Goal: Information Seeking & Learning: Learn about a topic

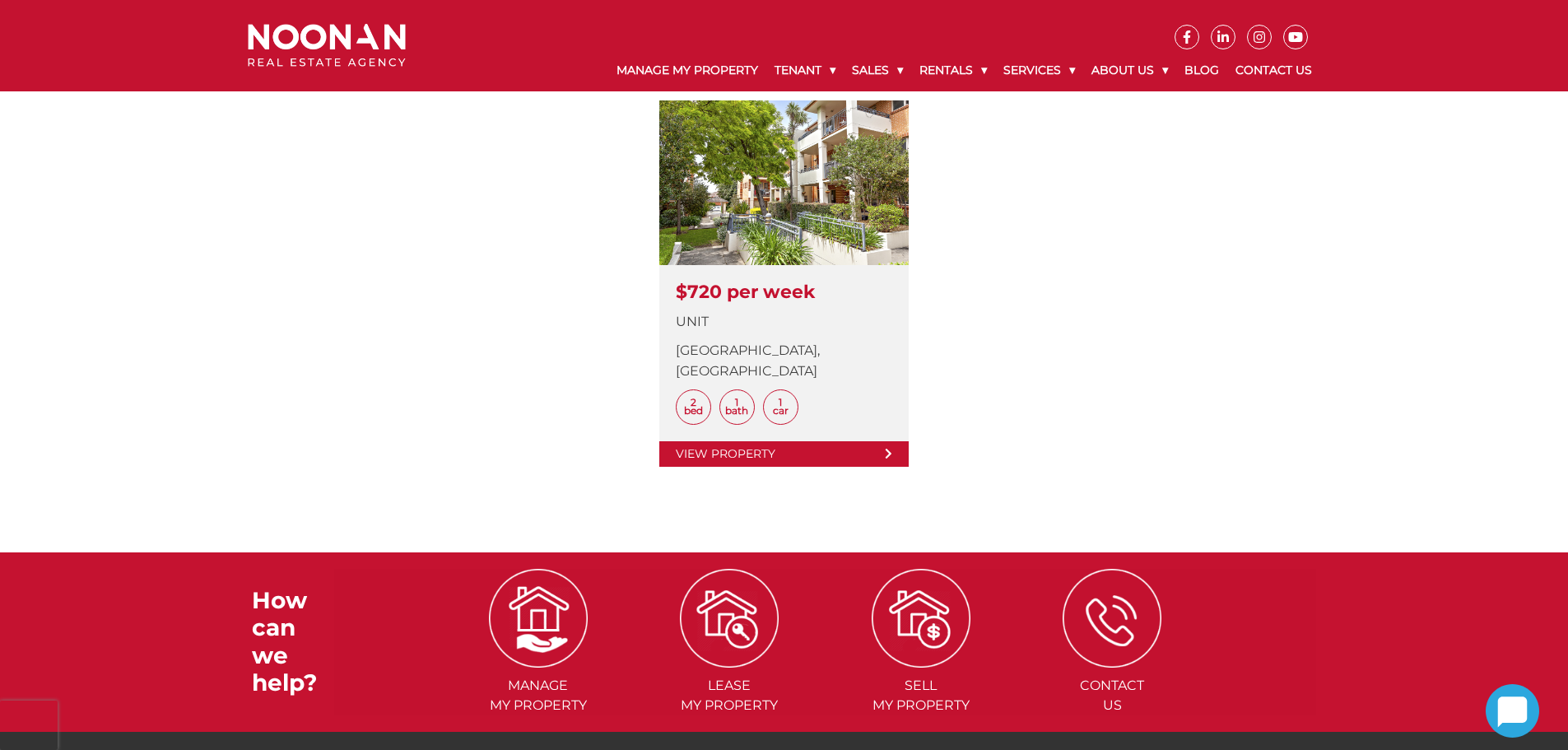
scroll to position [494, 0]
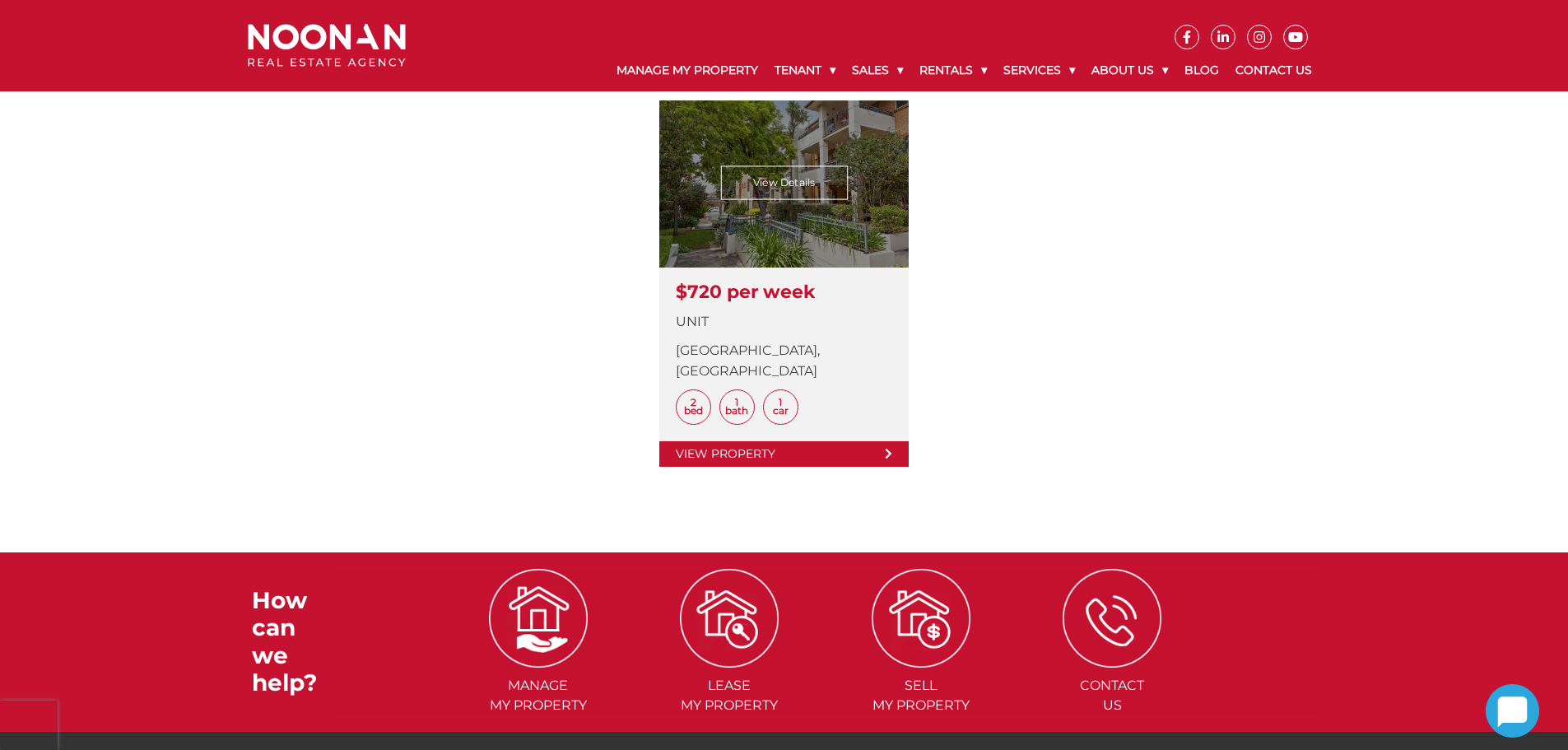
click at [787, 434] on link at bounding box center [784, 284] width 249 height 367
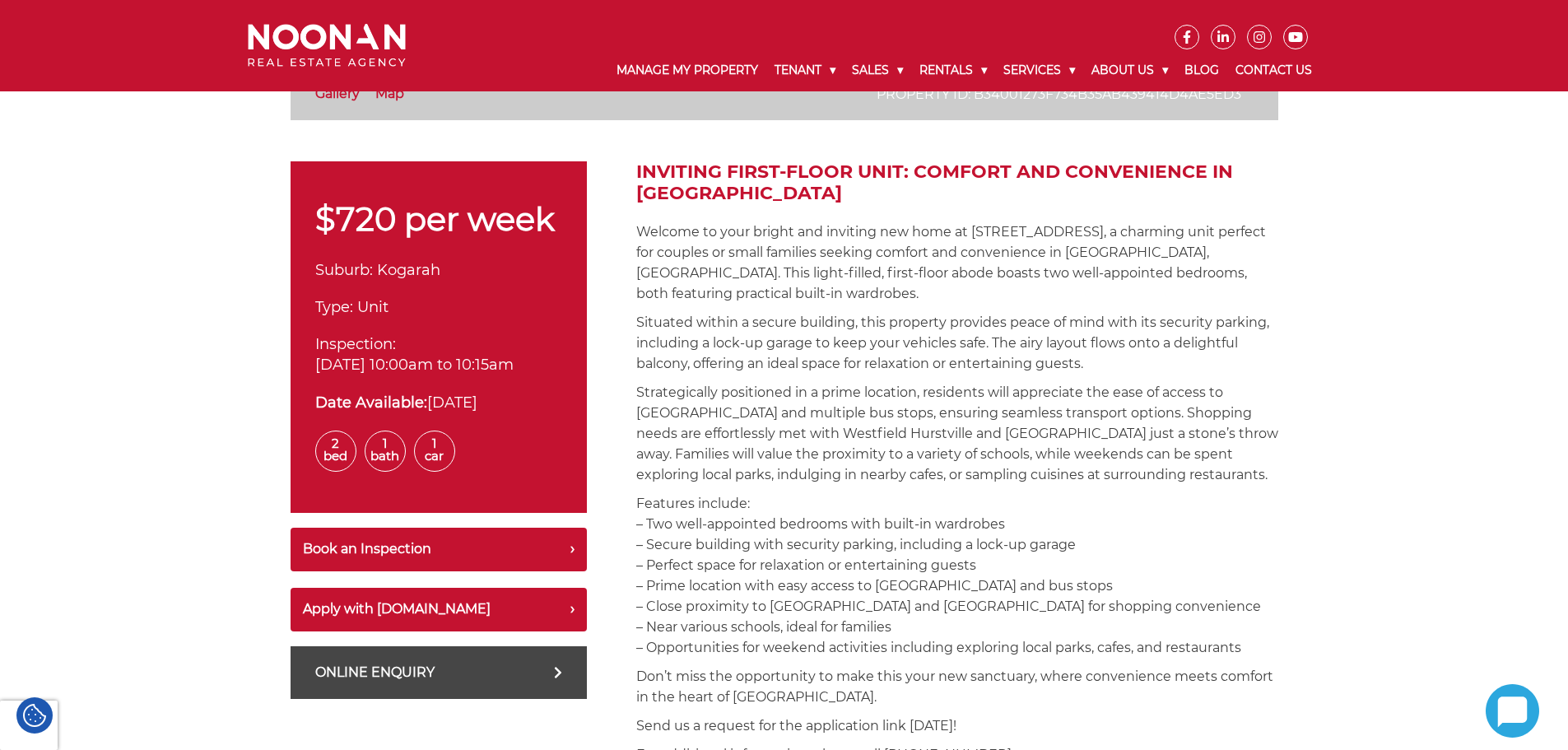
scroll to position [577, 0]
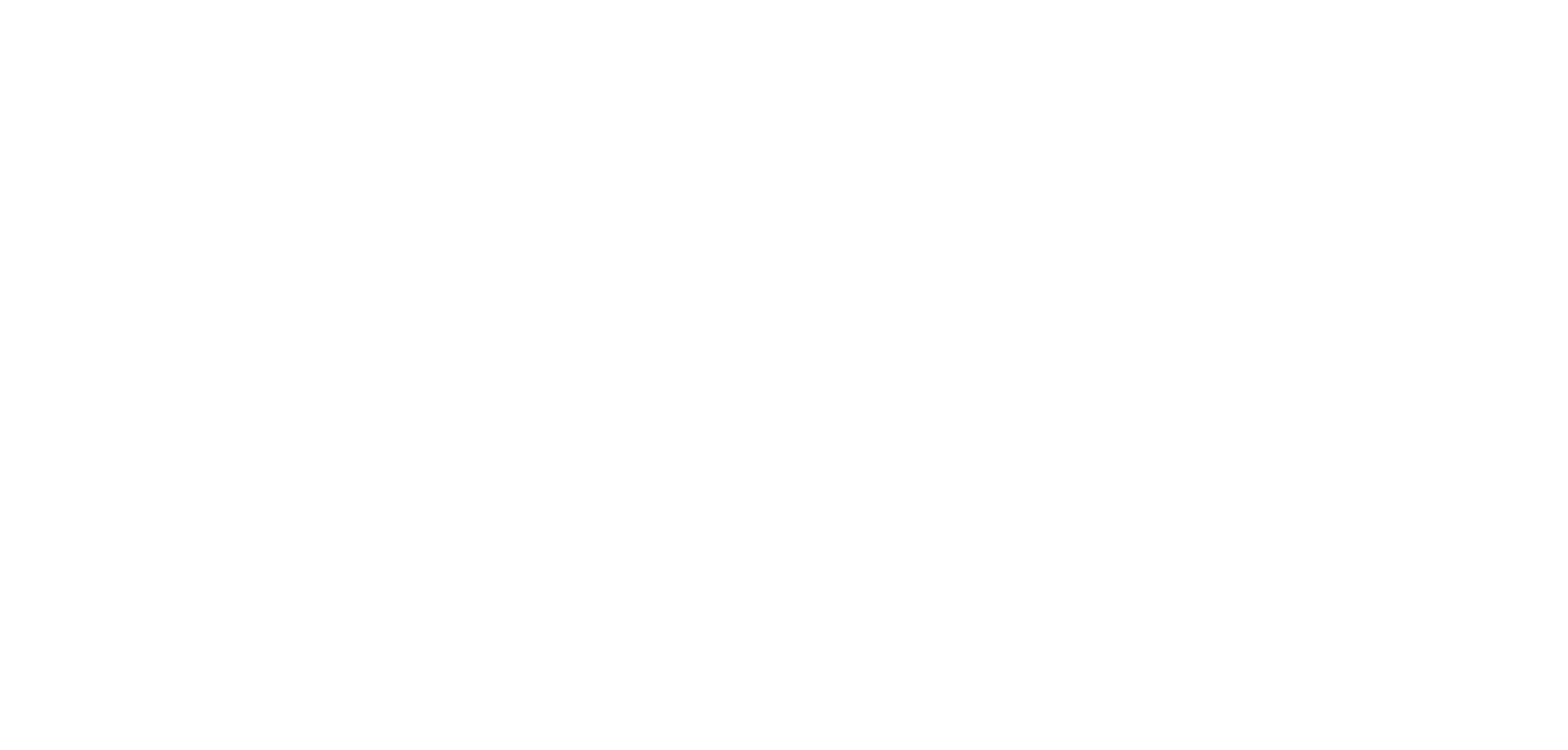
scroll to position [669, 0]
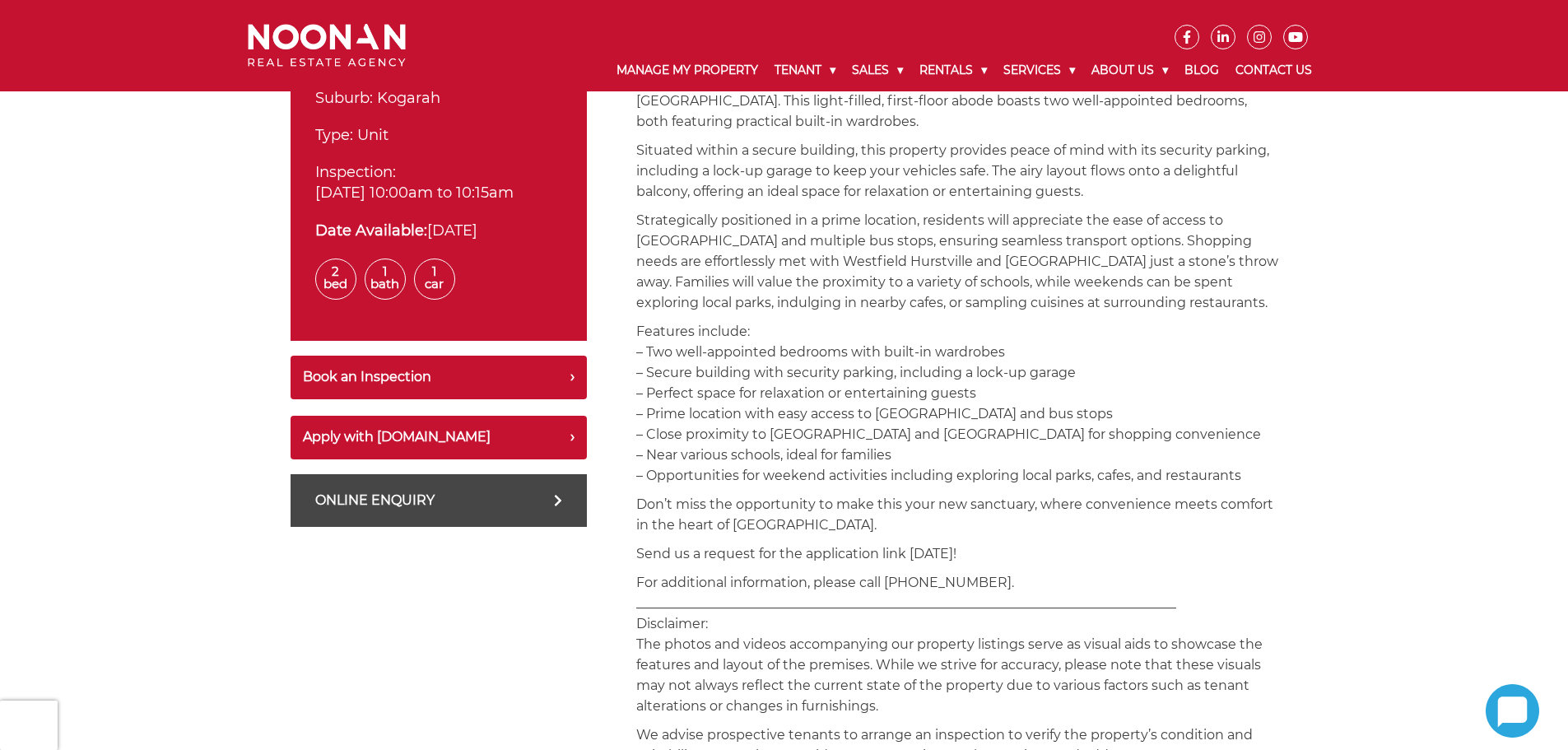
click at [1016, 251] on p "Strategically positioned in a prime location, residents will appreciate the eas…" at bounding box center [958, 262] width 643 height 103
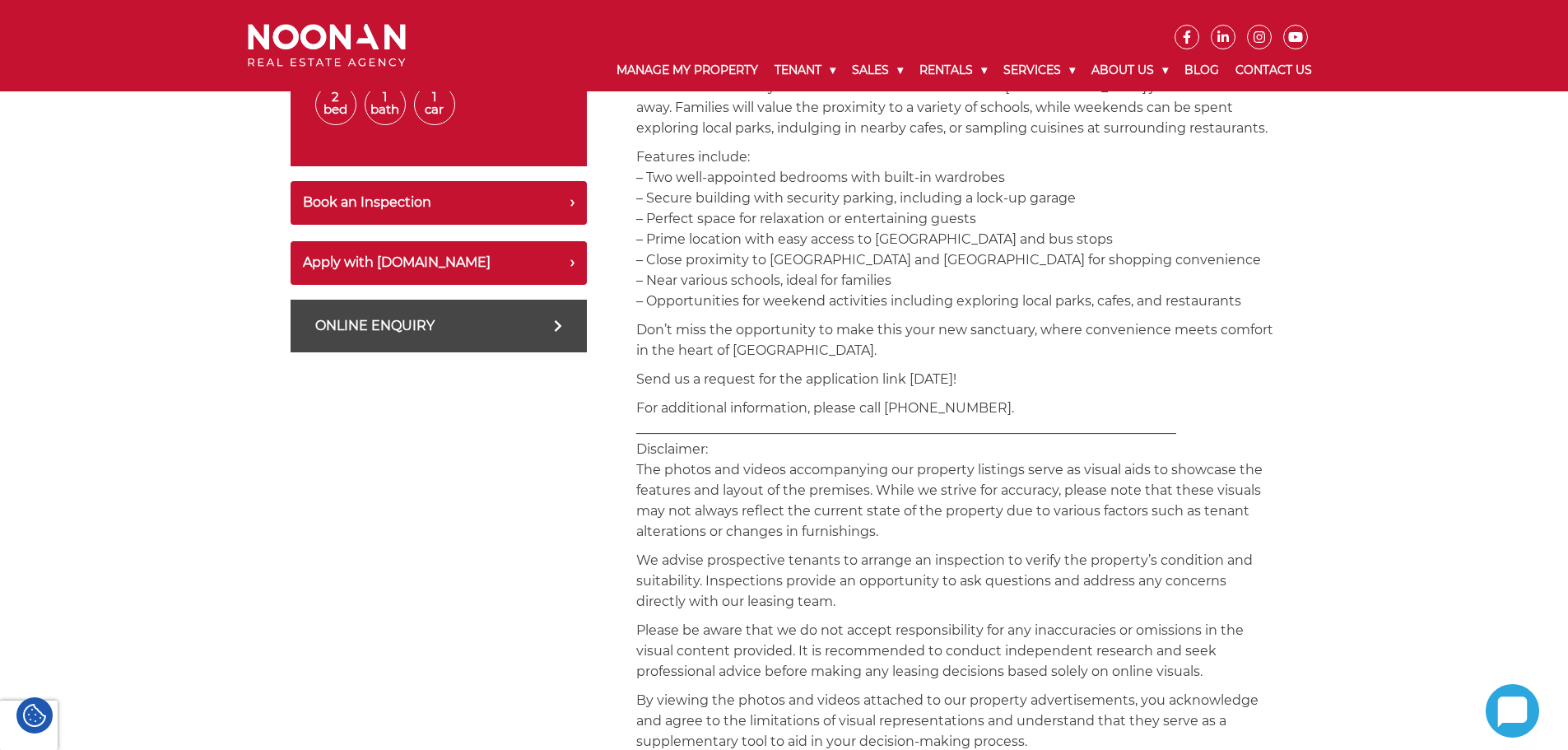
scroll to position [741, 0]
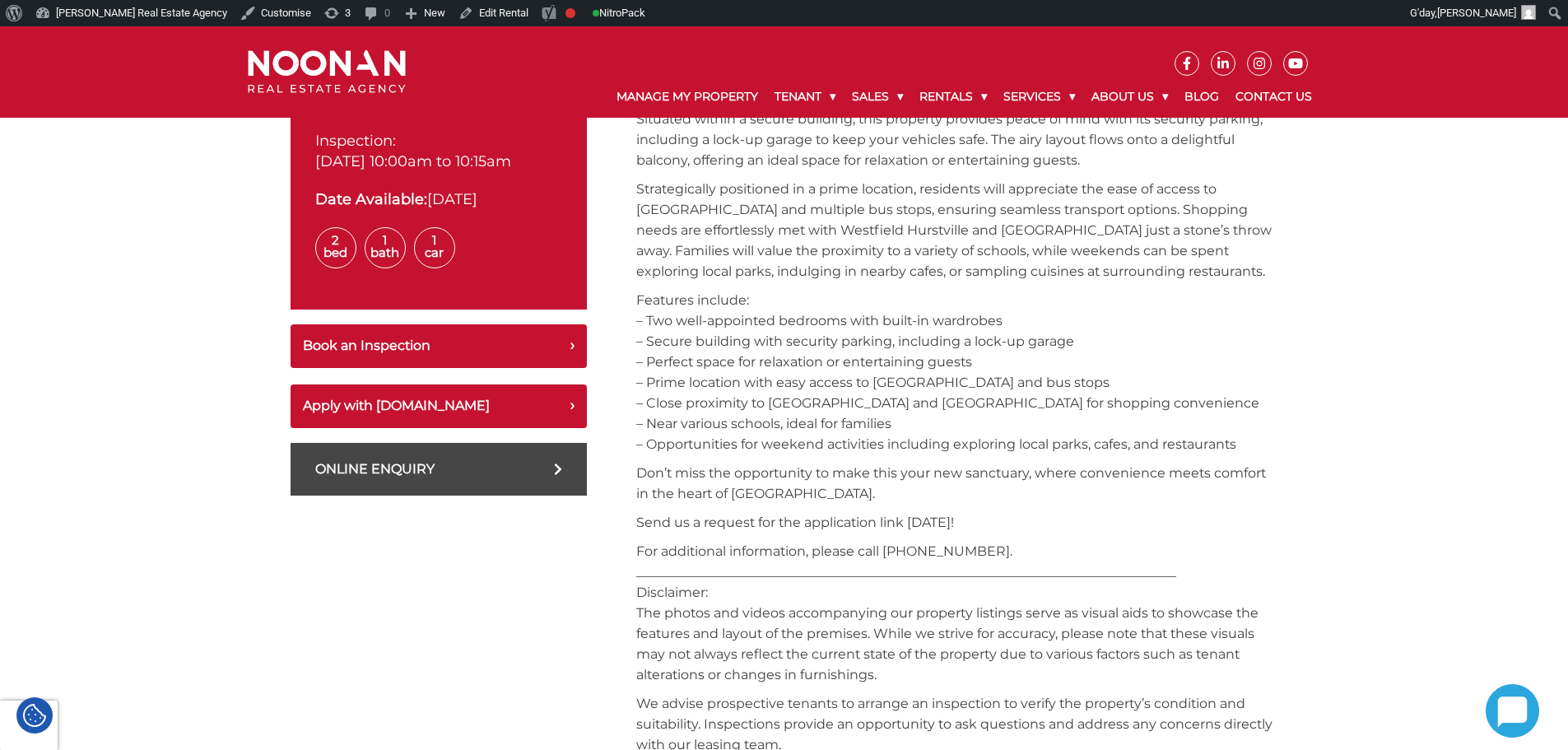
scroll to position [741, 0]
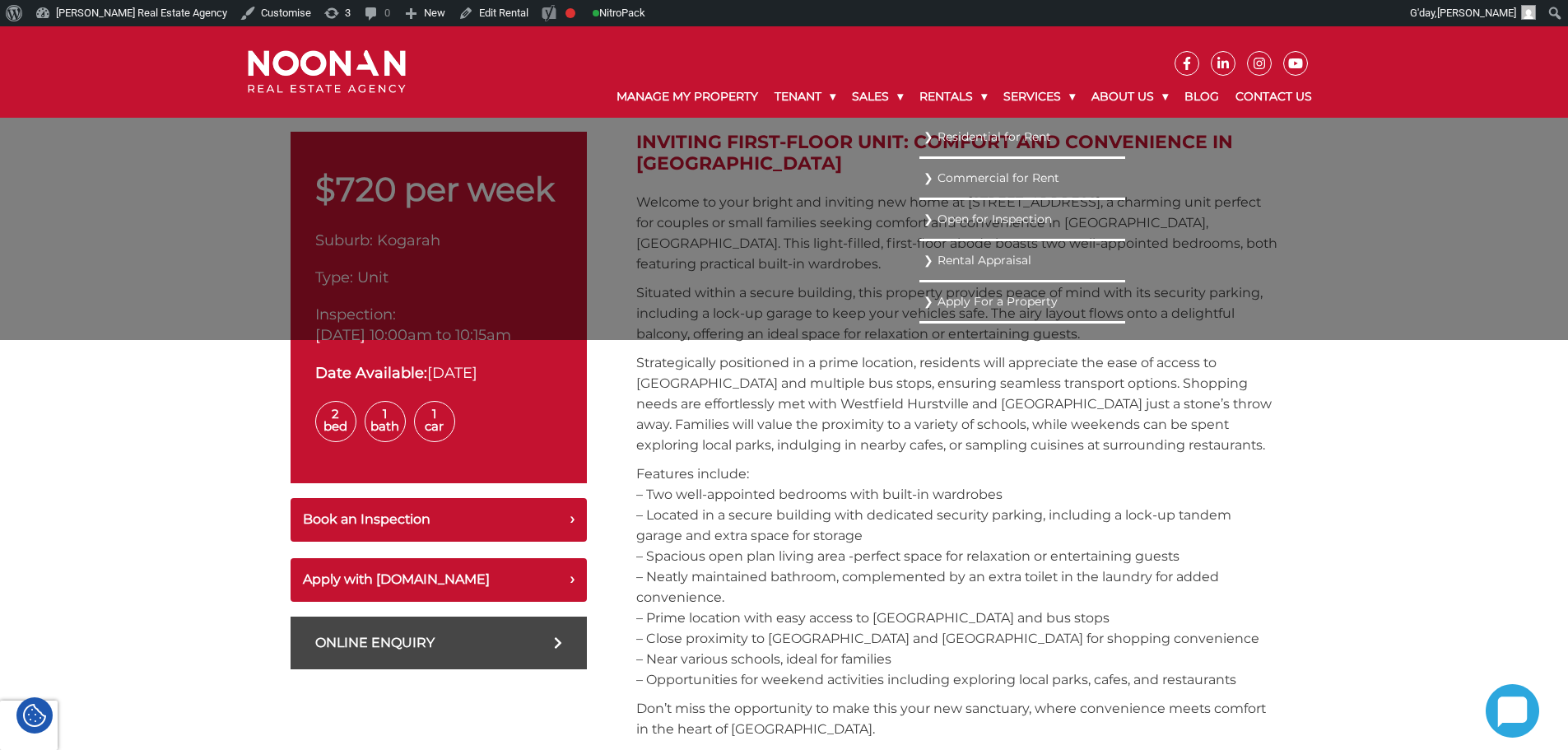
scroll to position [340, 0]
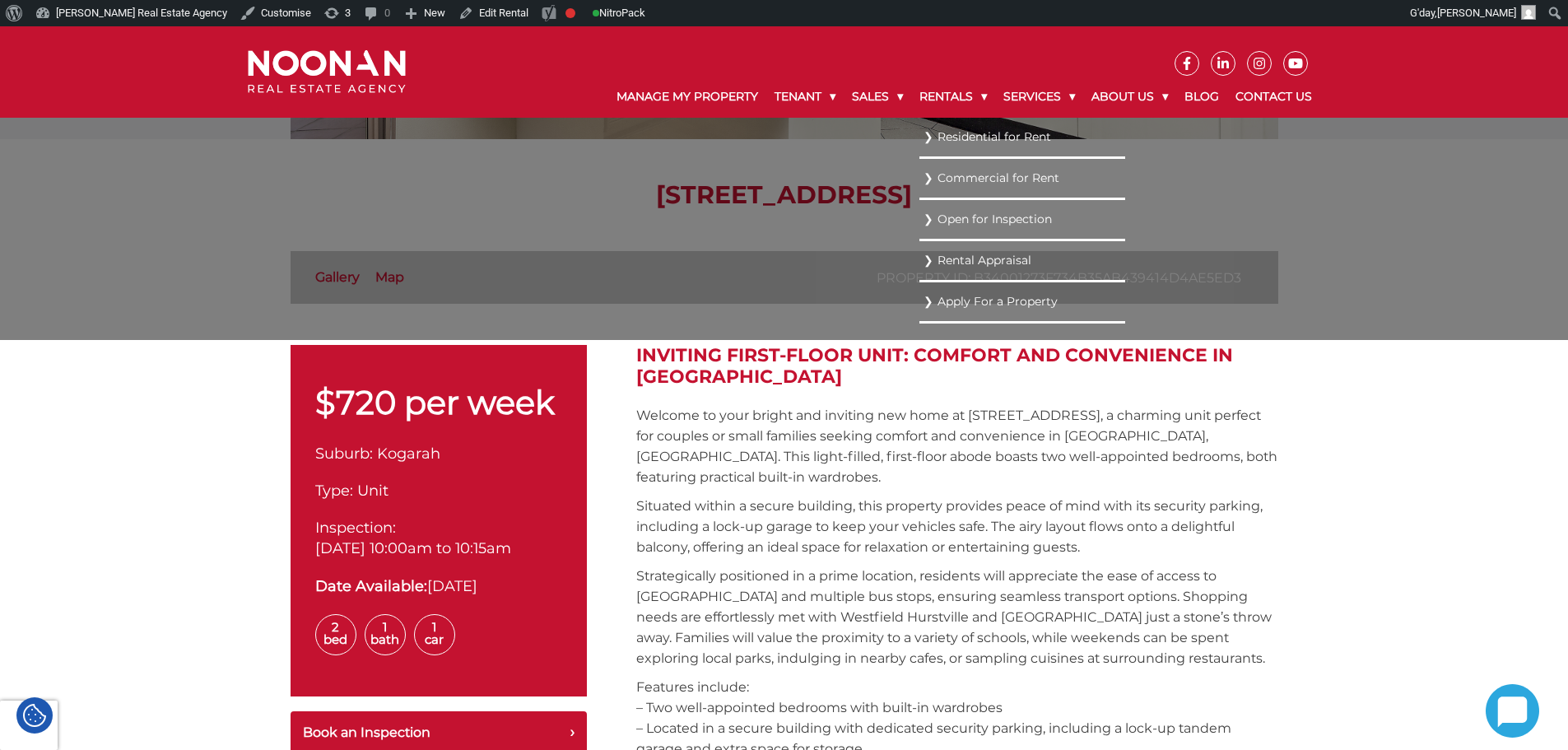
click at [942, 133] on link "Residential for Rent" at bounding box center [1022, 137] width 198 height 22
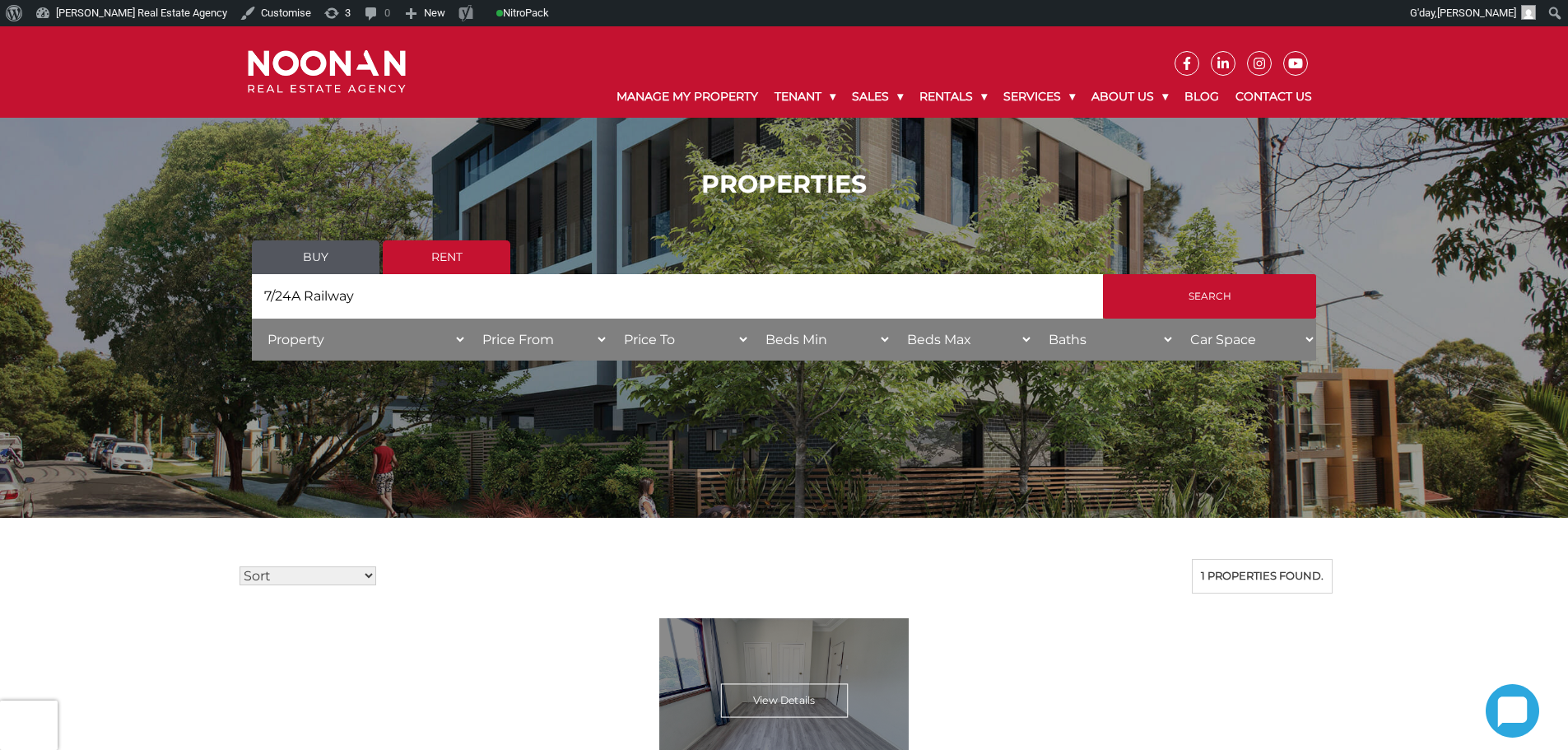
scroll to position [494, 0]
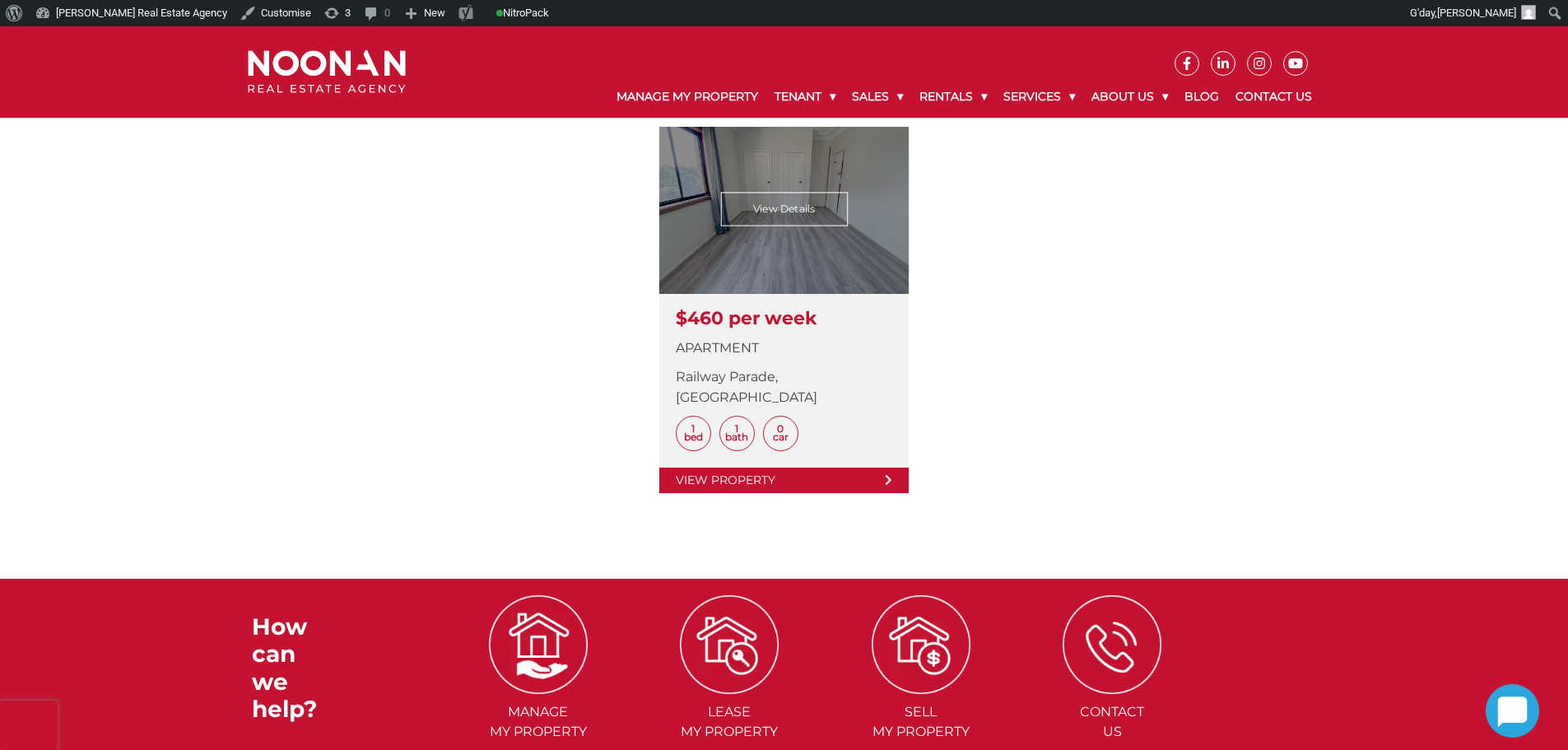
click at [759, 456] on link at bounding box center [784, 310] width 249 height 367
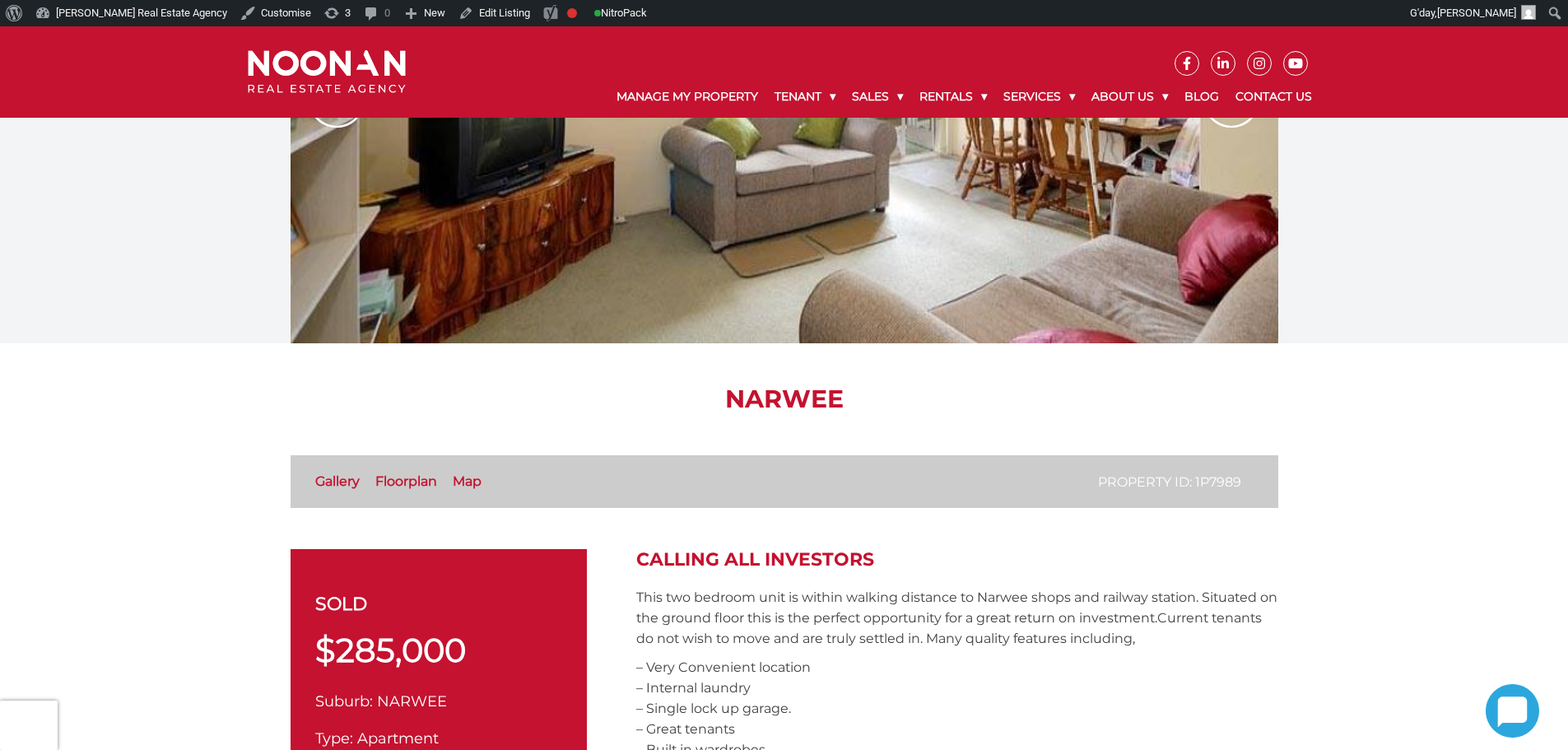
scroll to position [412, 0]
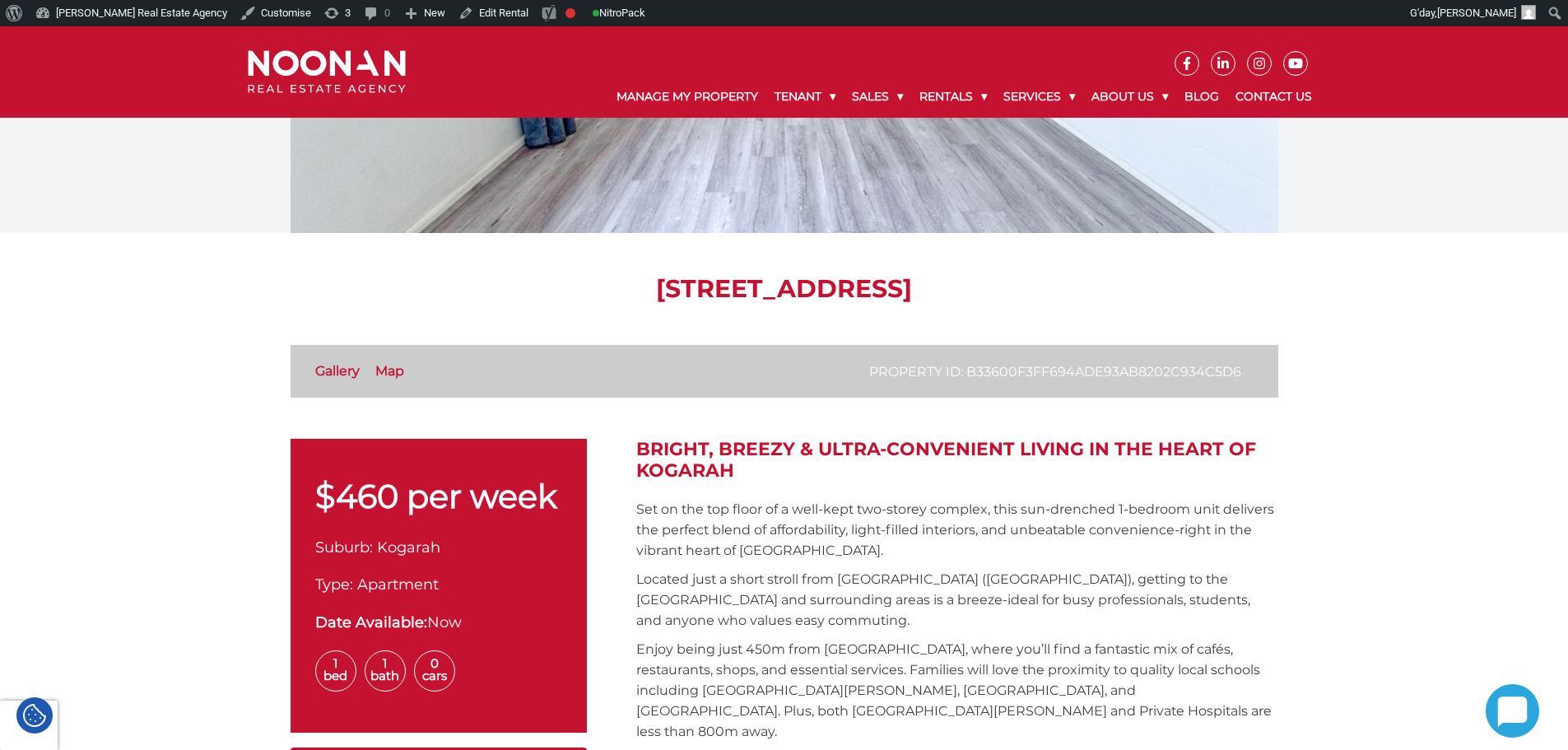
scroll to position [247, 0]
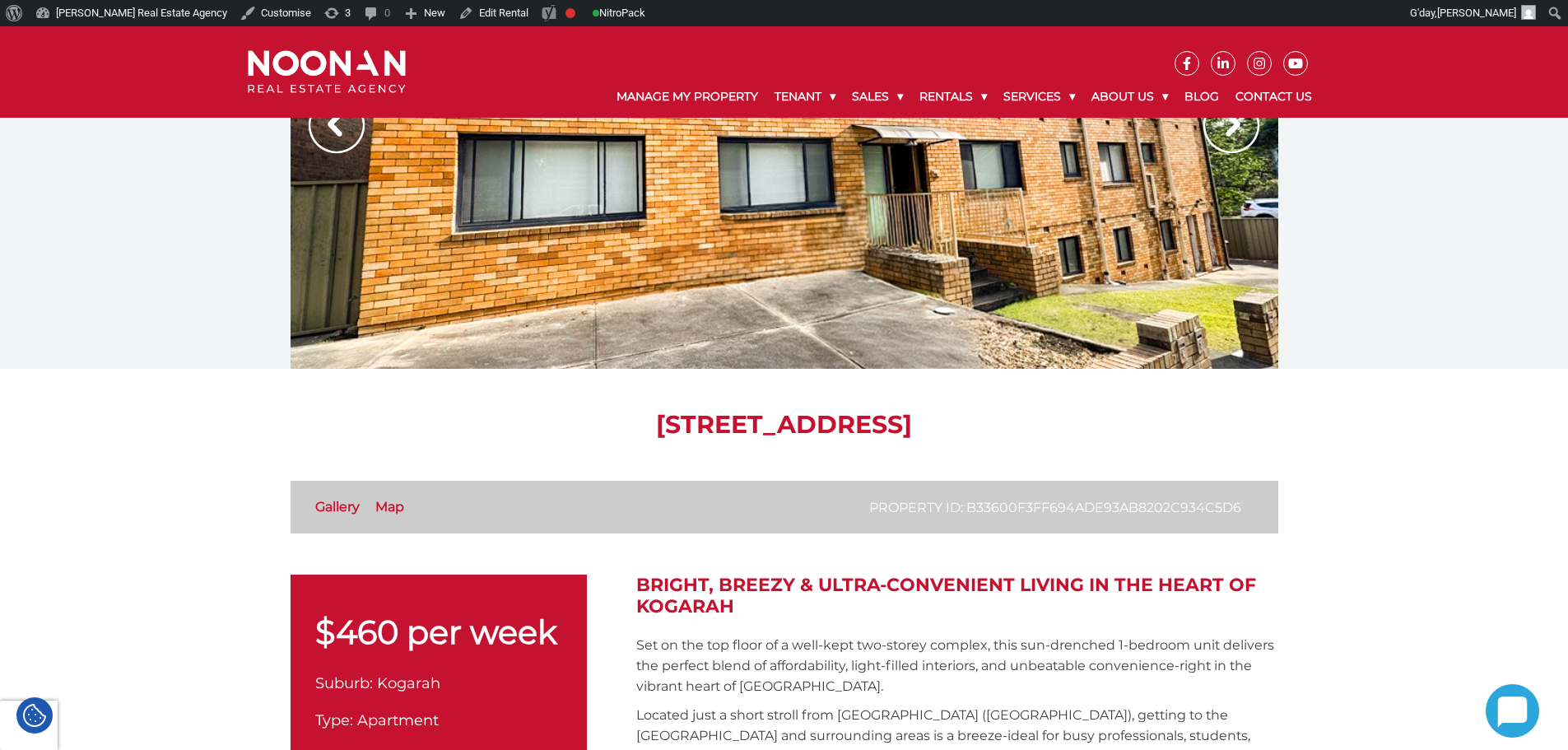
scroll to position [83, 0]
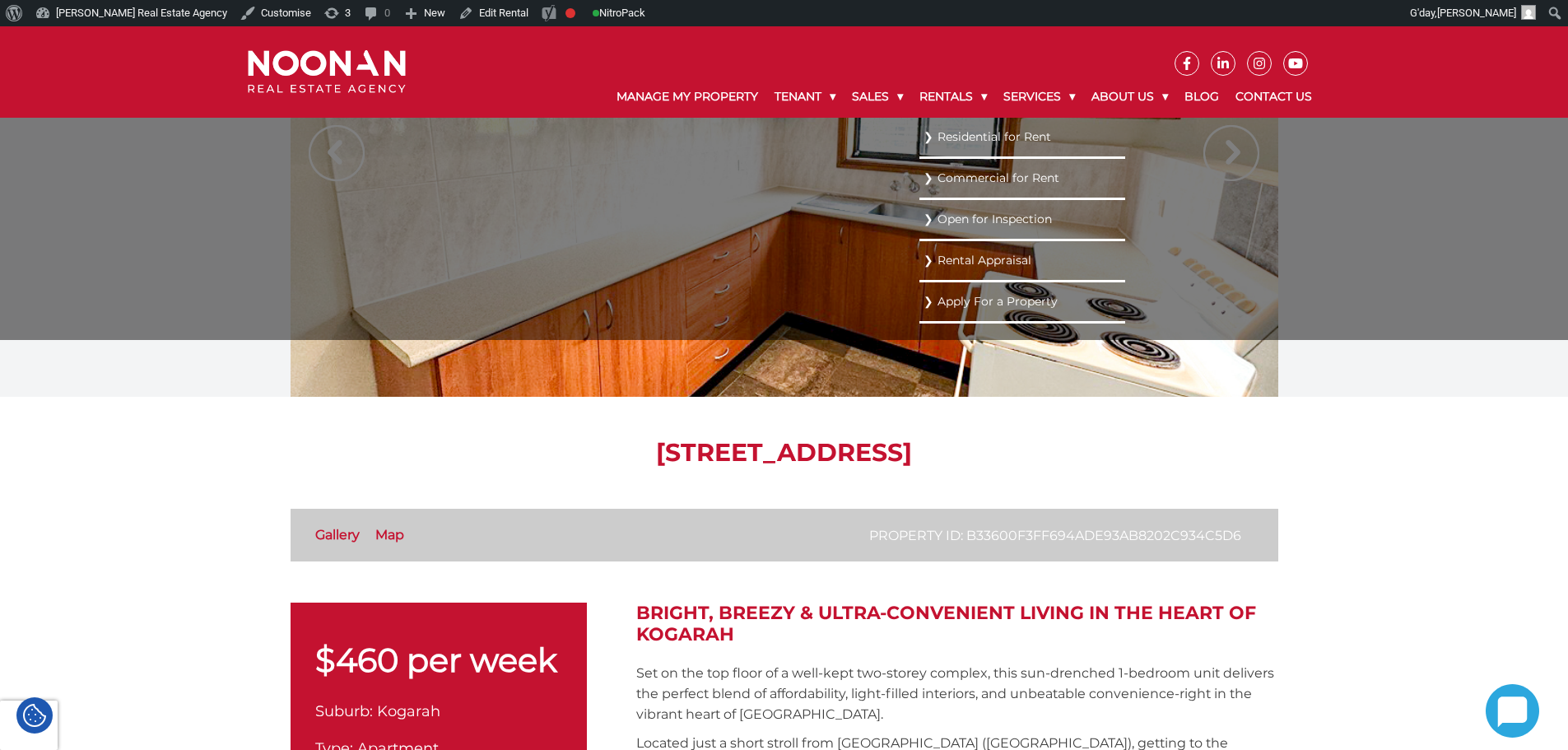
click at [966, 142] on link "Residential for Rent" at bounding box center [1022, 137] width 198 height 22
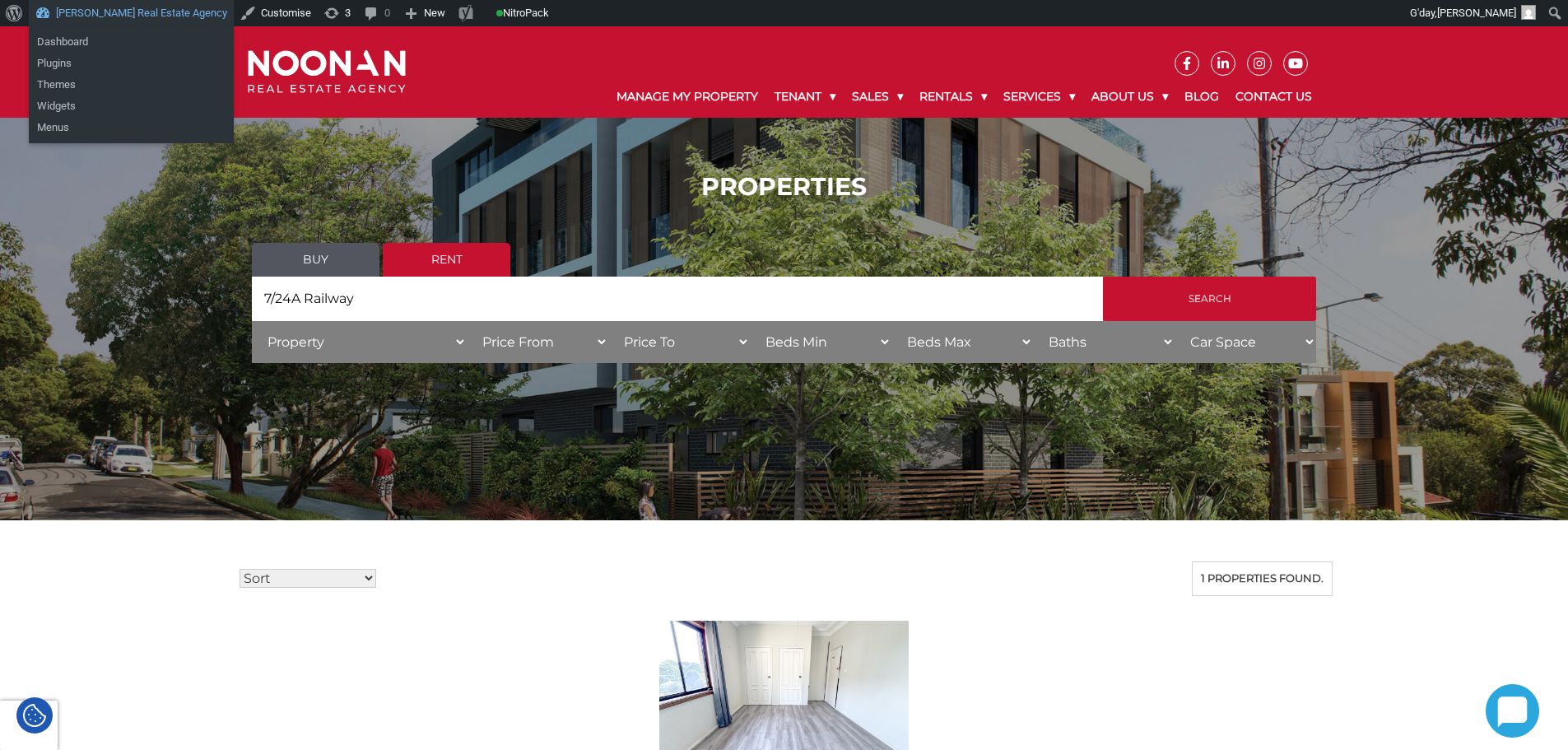
click at [152, 25] on link "[PERSON_NAME] Real Estate Agency" at bounding box center [131, 13] width 205 height 27
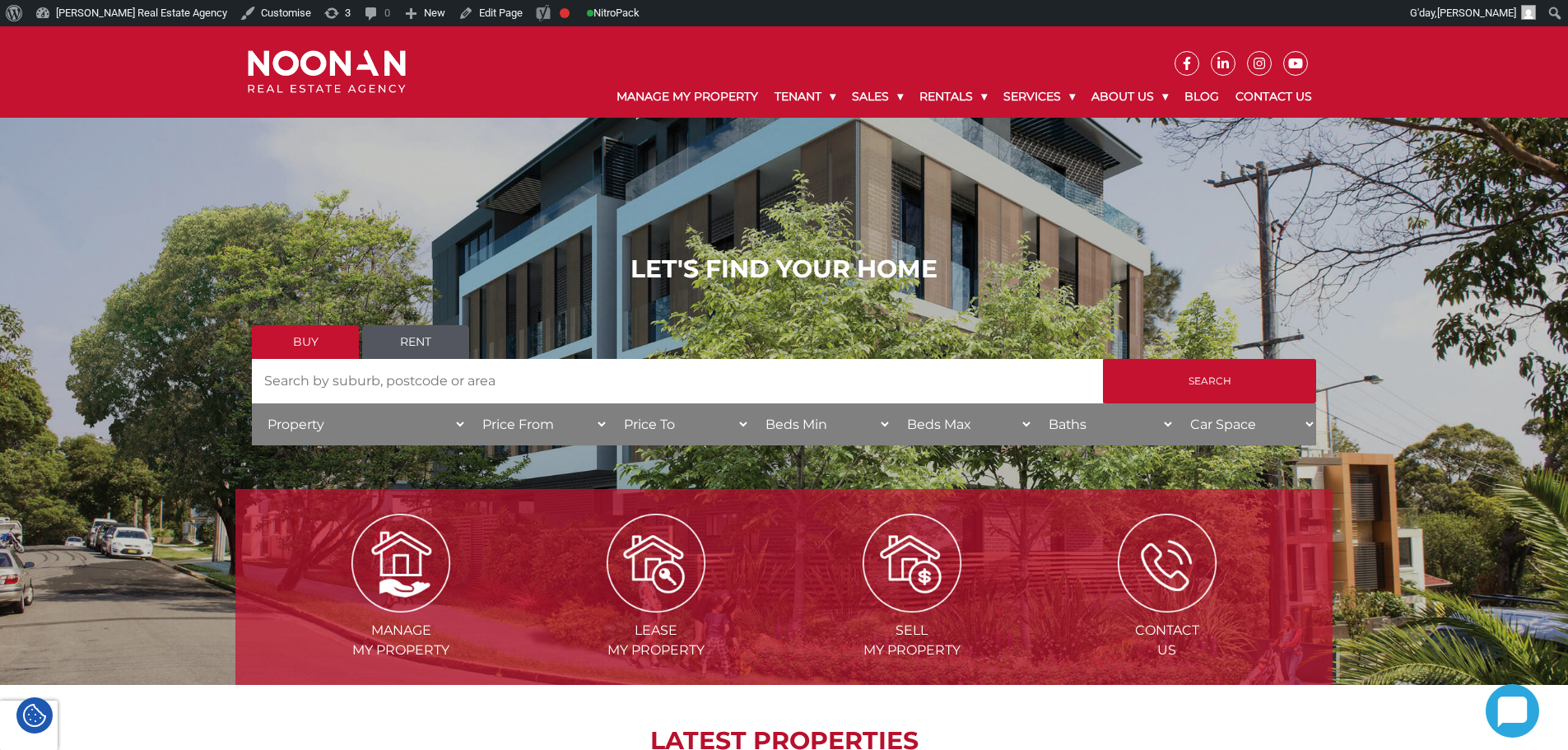
click at [623, 395] on input "Search by Address" at bounding box center [677, 381] width 852 height 44
paste input "7/24A Railway"
type input "7/24A Railway"
click at [426, 327] on link "Rent" at bounding box center [416, 342] width 107 height 34
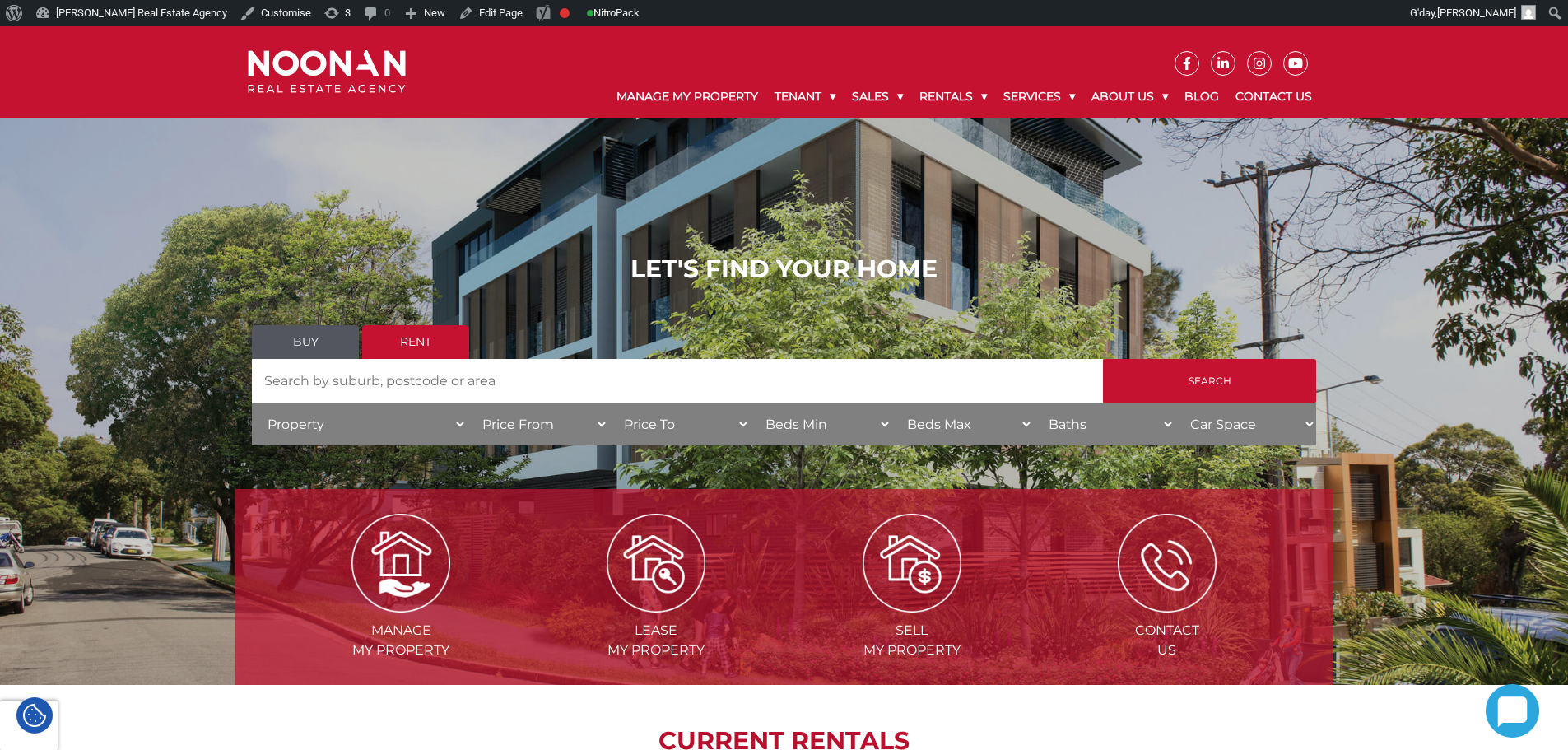
click at [521, 370] on input "Search by Address" at bounding box center [677, 381] width 852 height 44
click at [521, 373] on input "Search by Address" at bounding box center [677, 381] width 852 height 44
paste input "7/24A Railway"
type input "7/24A Railway"
click at [1103, 359] on input "Search" at bounding box center [1210, 381] width 214 height 44
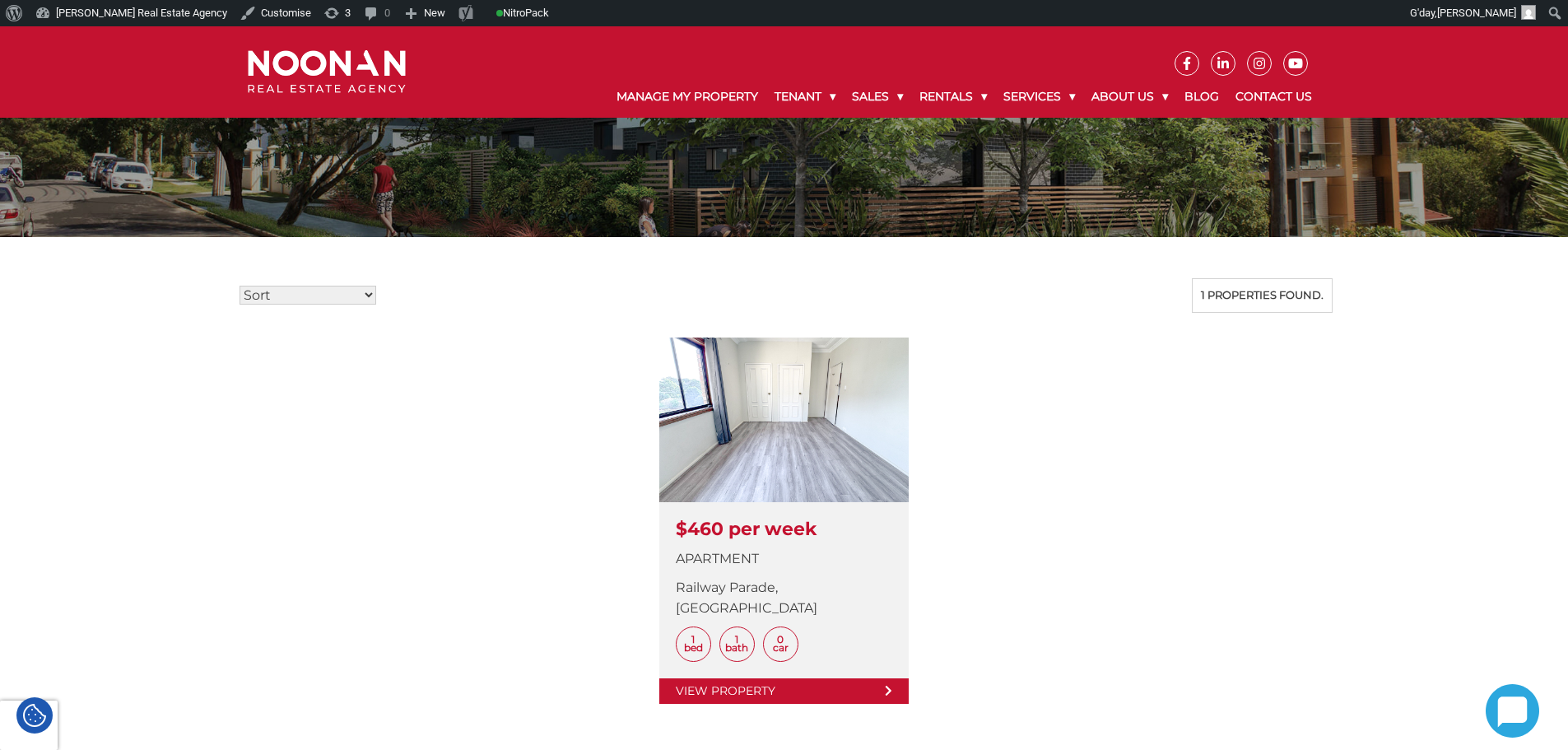
scroll to position [329, 0]
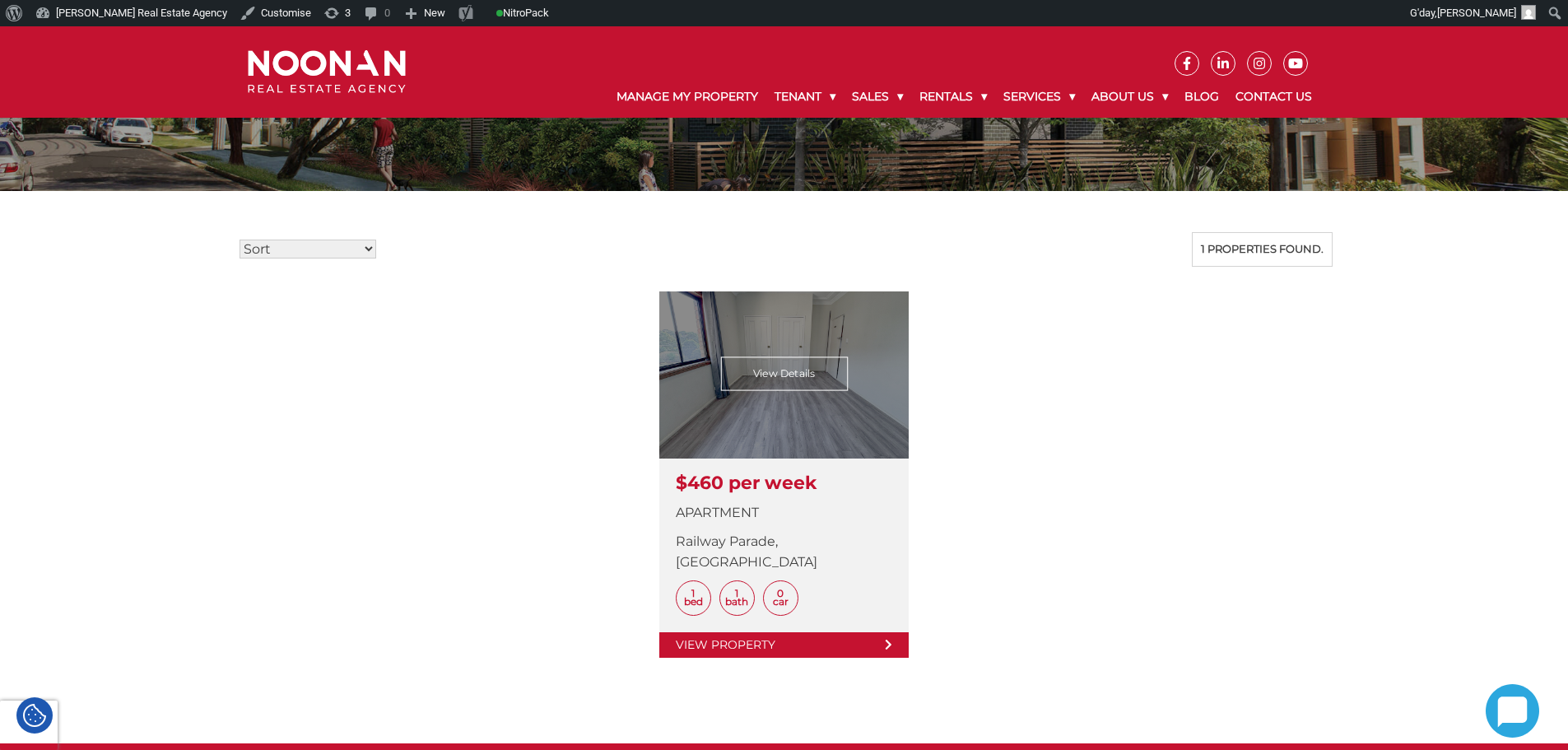
click at [775, 619] on link at bounding box center [784, 474] width 249 height 367
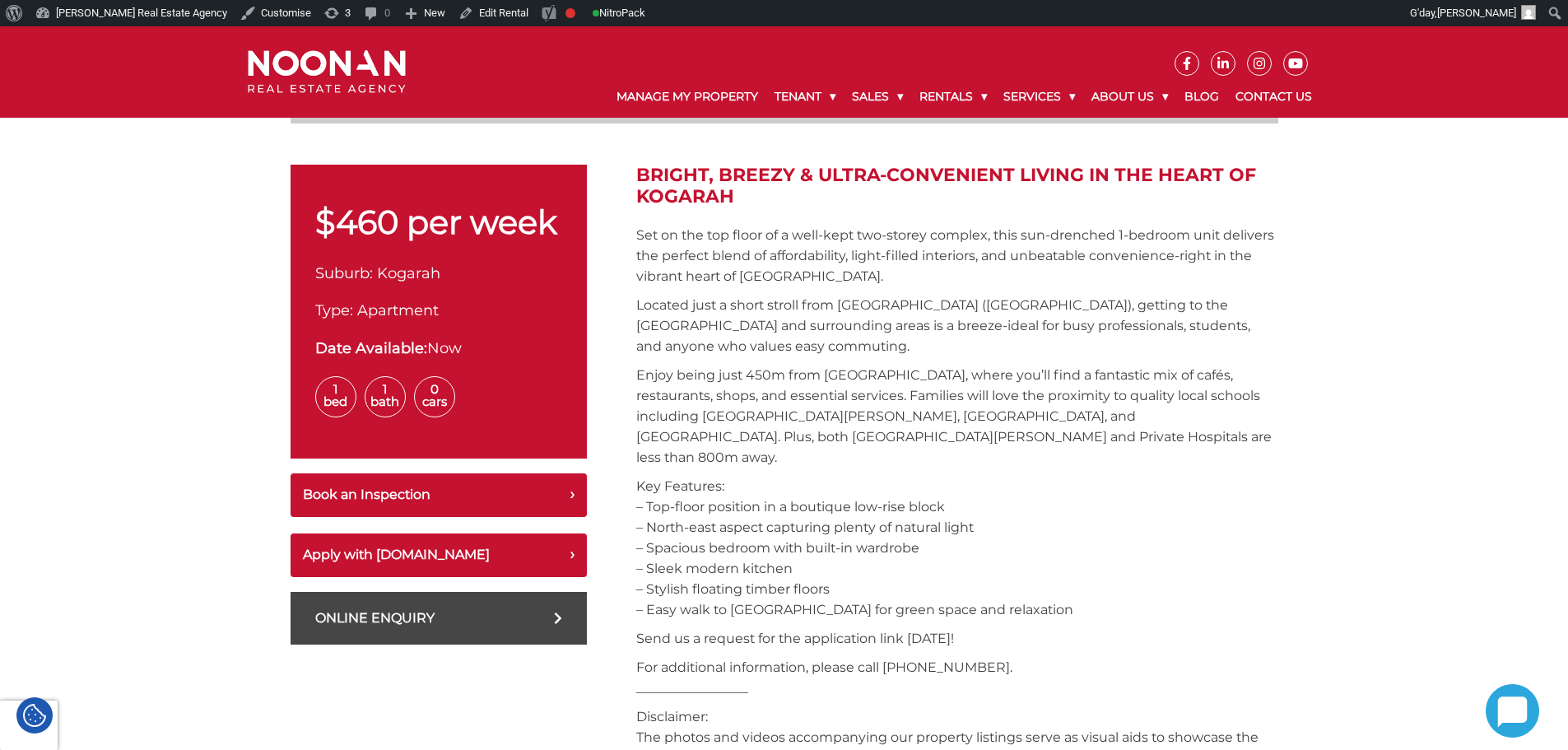
scroll to position [494, 0]
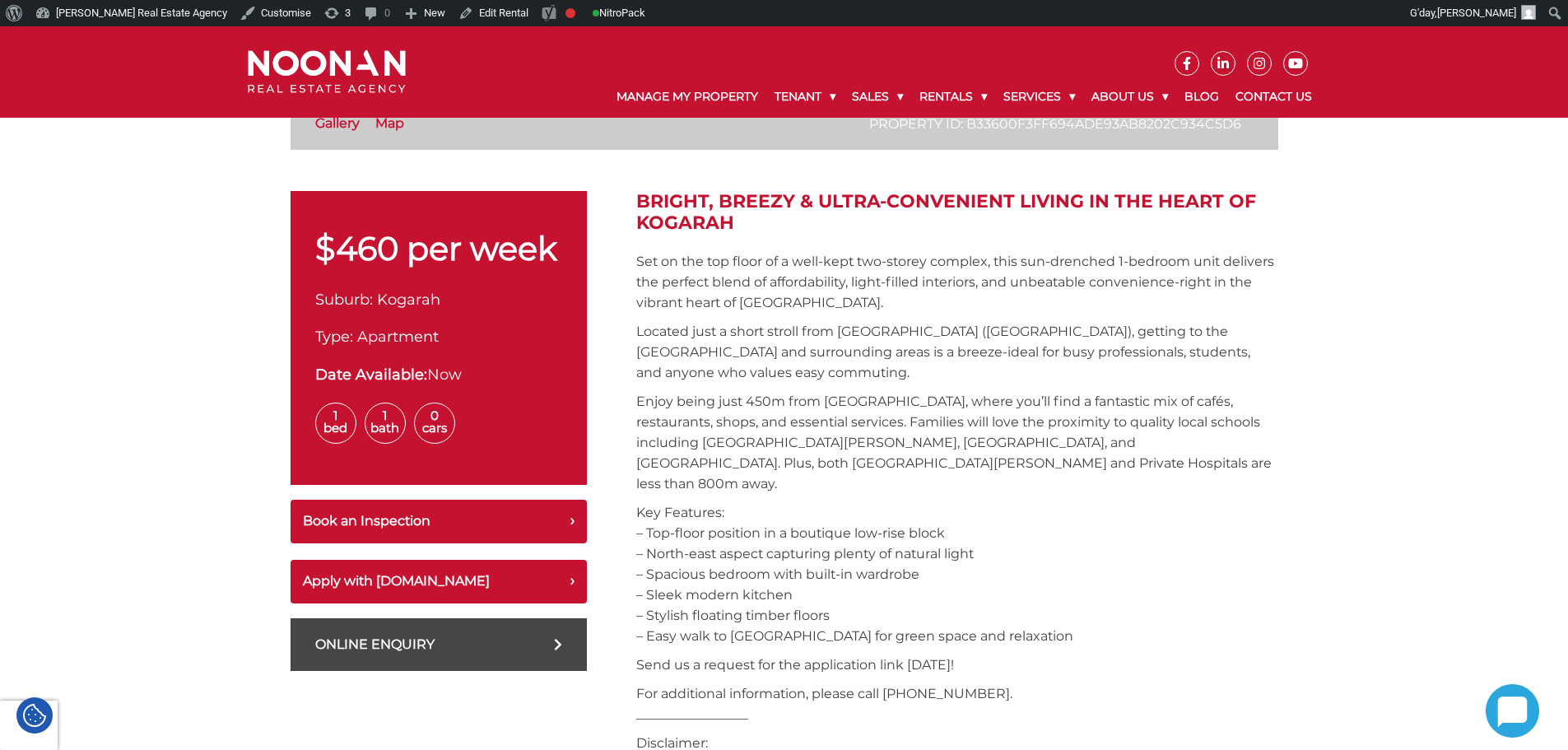
drag, startPoint x: 473, startPoint y: 381, endPoint x: 357, endPoint y: 359, distance: 118.1
click at [357, 359] on div "$460 per week Suburb: Kogarah Type: Apartment Date Available: Now 1 Bed 1 Bath …" at bounding box center [439, 338] width 296 height 294
click at [495, 379] on div "Date Available: Now" at bounding box center [439, 375] width 247 height 22
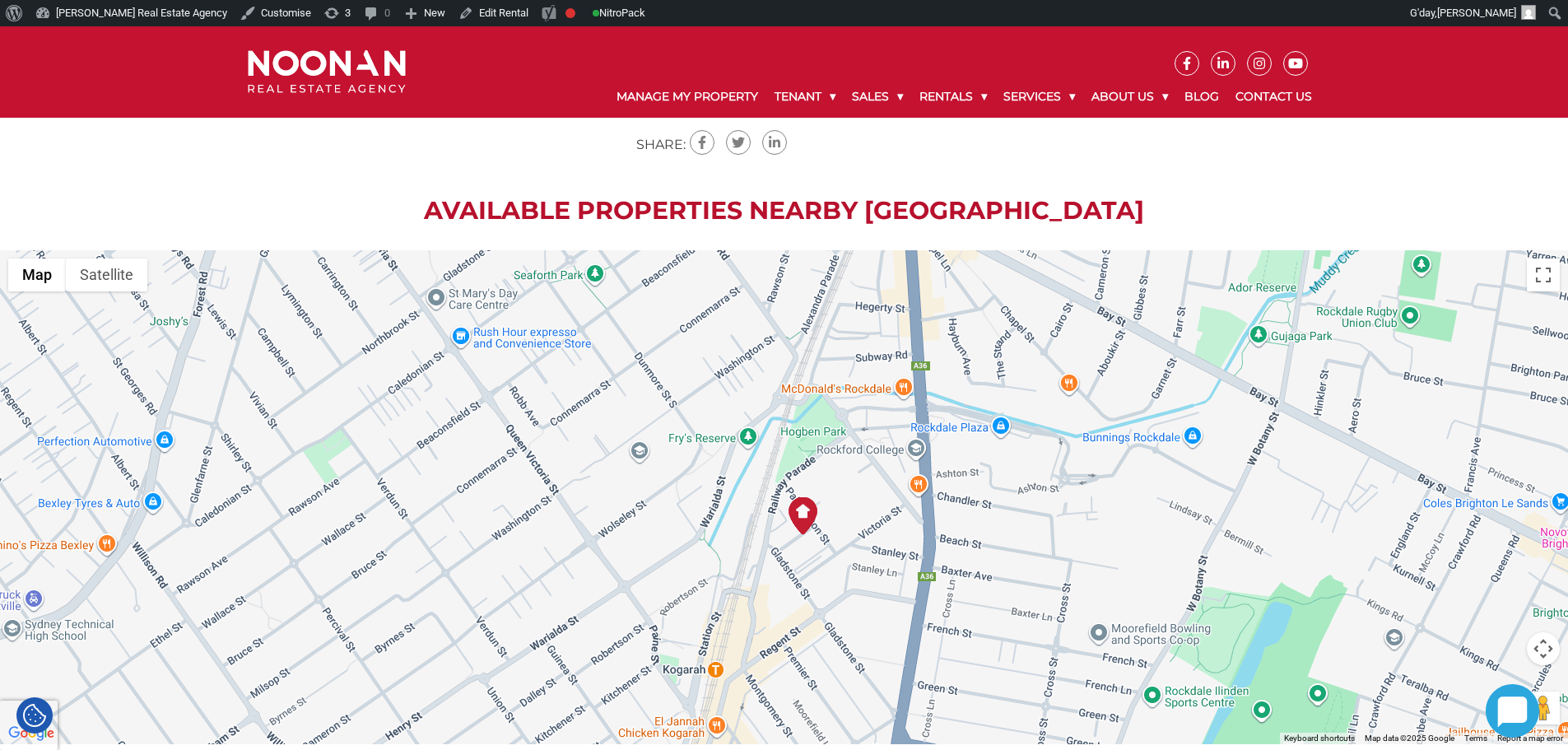
scroll to position [2058, 0]
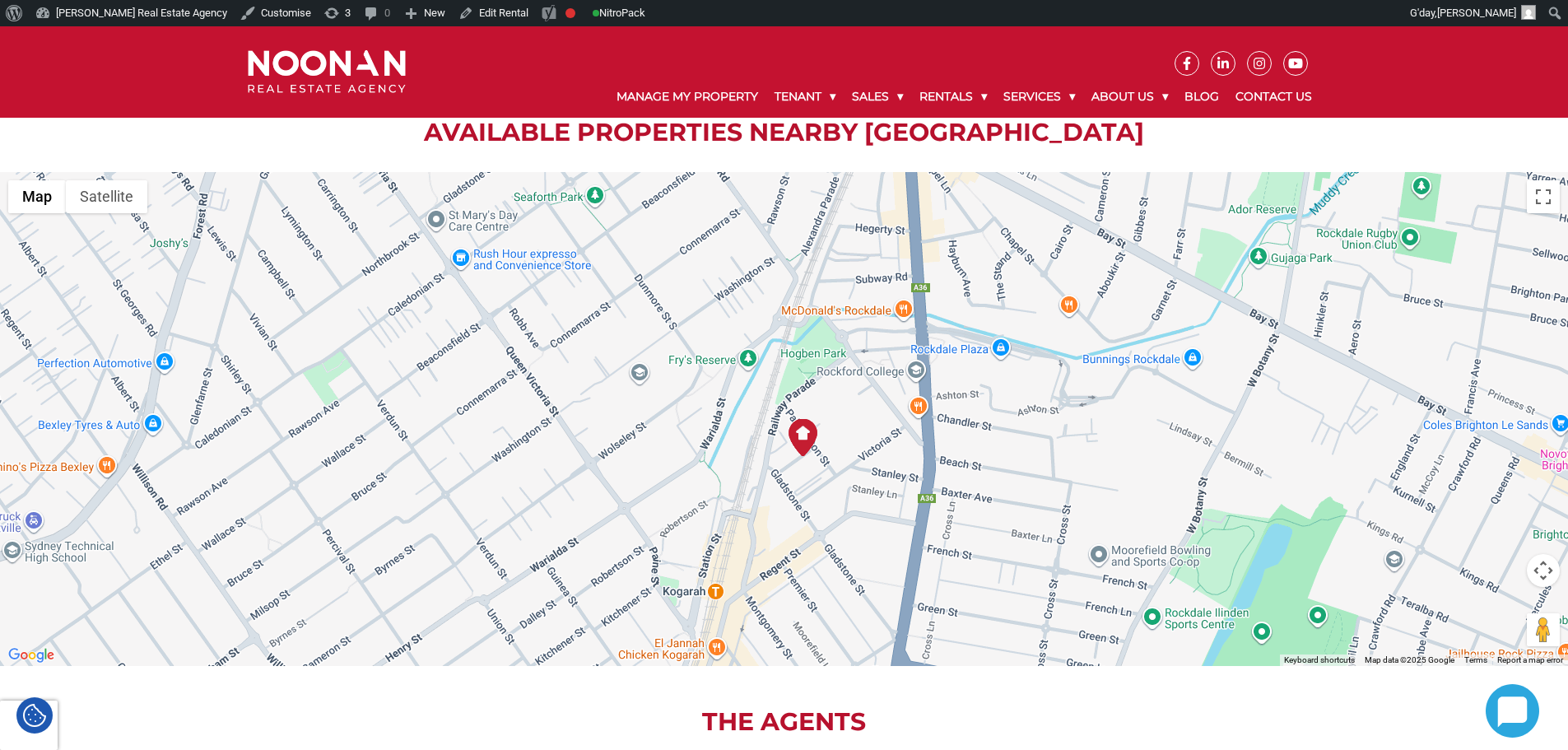
click at [725, 350] on div at bounding box center [784, 418] width 1568 height 494
click at [645, 384] on div at bounding box center [784, 418] width 1568 height 494
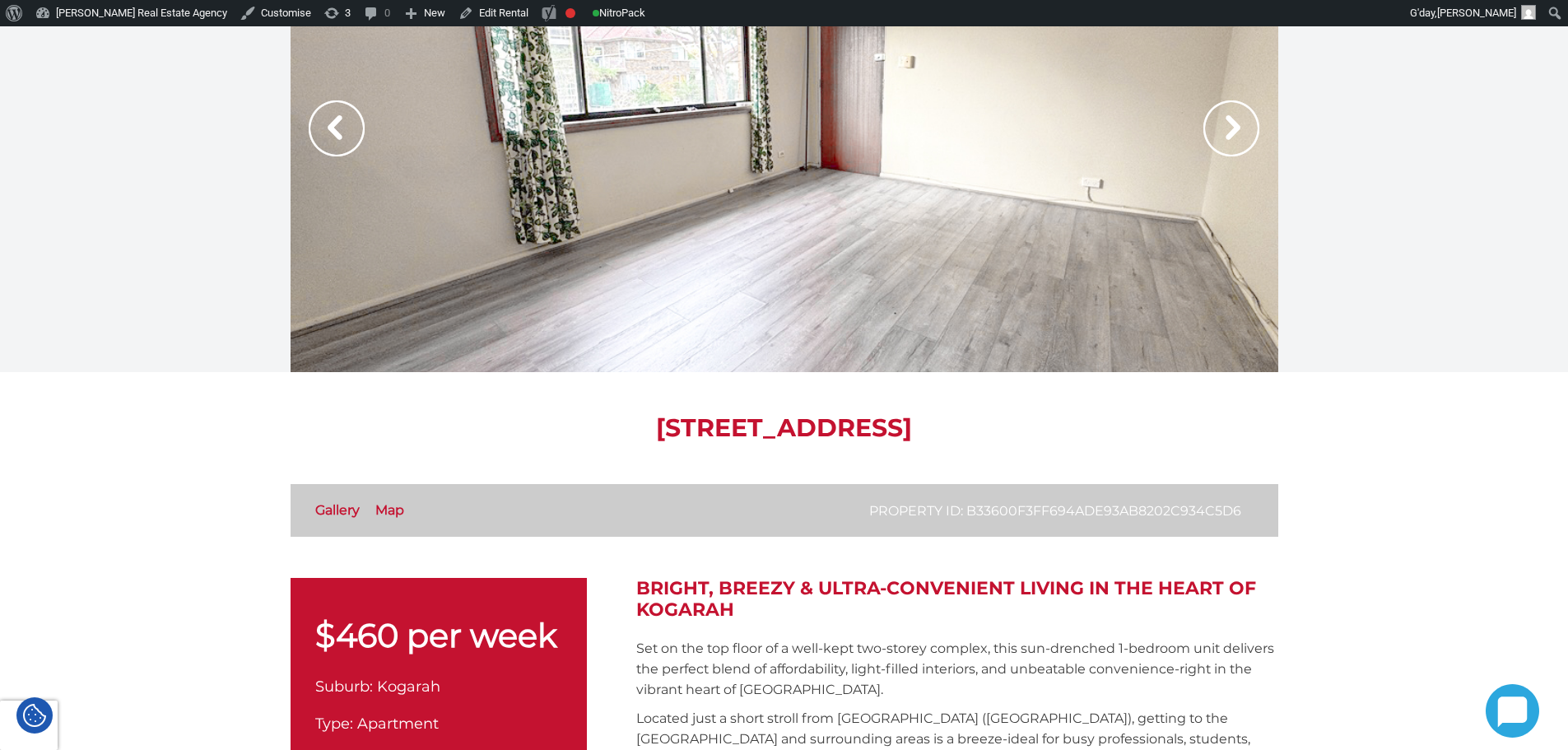
scroll to position [247, 0]
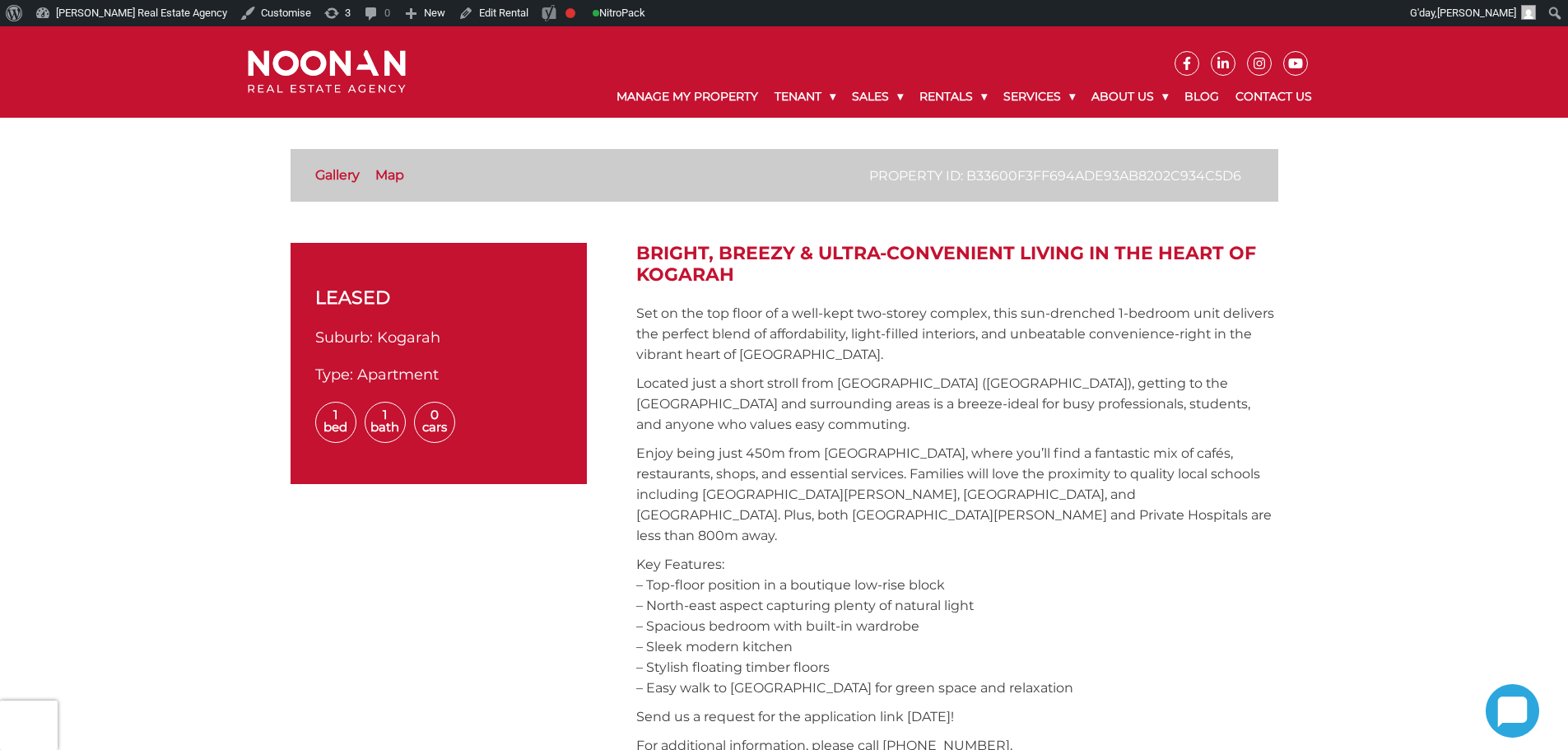
scroll to position [329, 0]
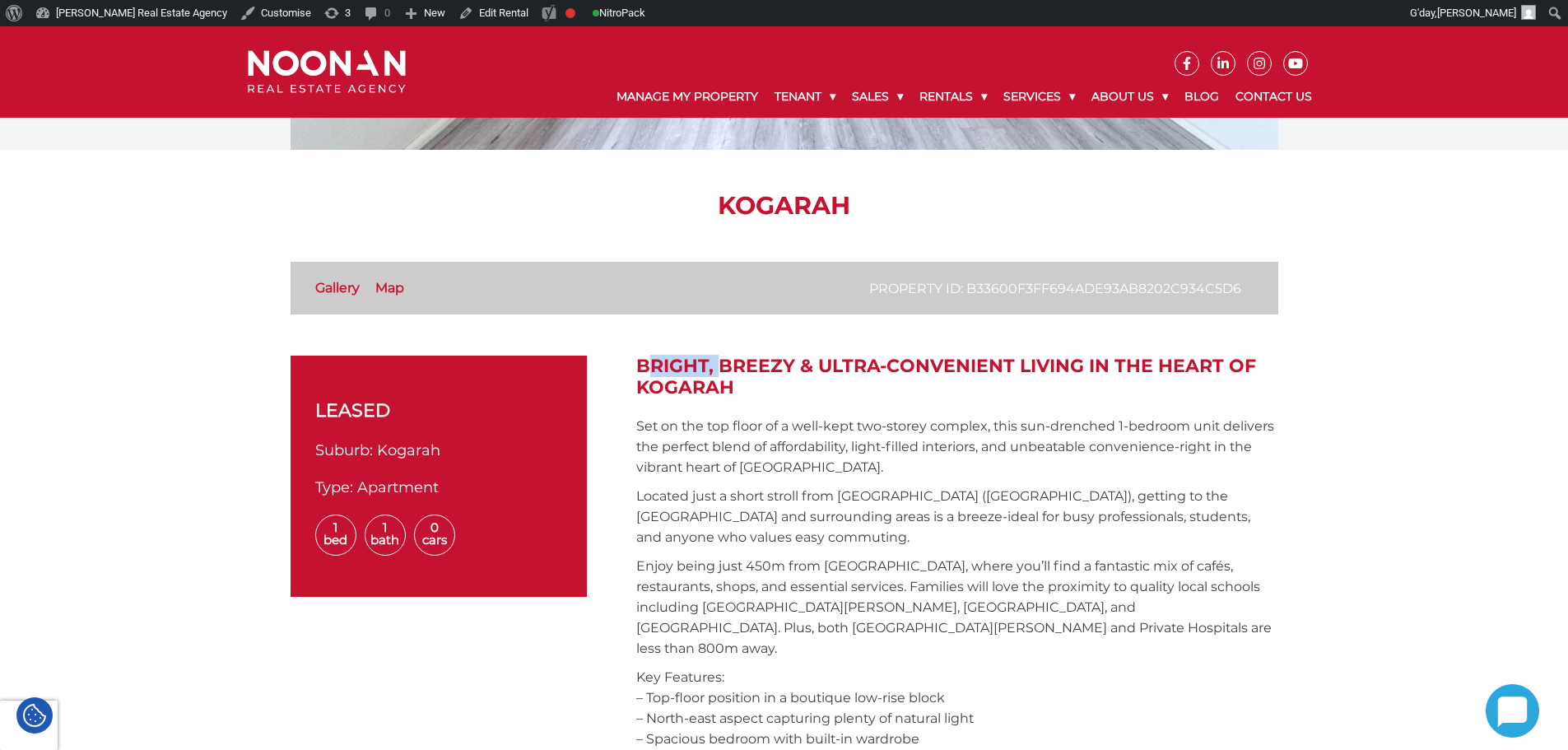
drag, startPoint x: 629, startPoint y: 359, endPoint x: 734, endPoint y: 372, distance: 105.8
click at [737, 384] on h2 "Bright, Breezy & Ultra-Convenient Living in the Heart of Kogarah" at bounding box center [958, 377] width 643 height 44
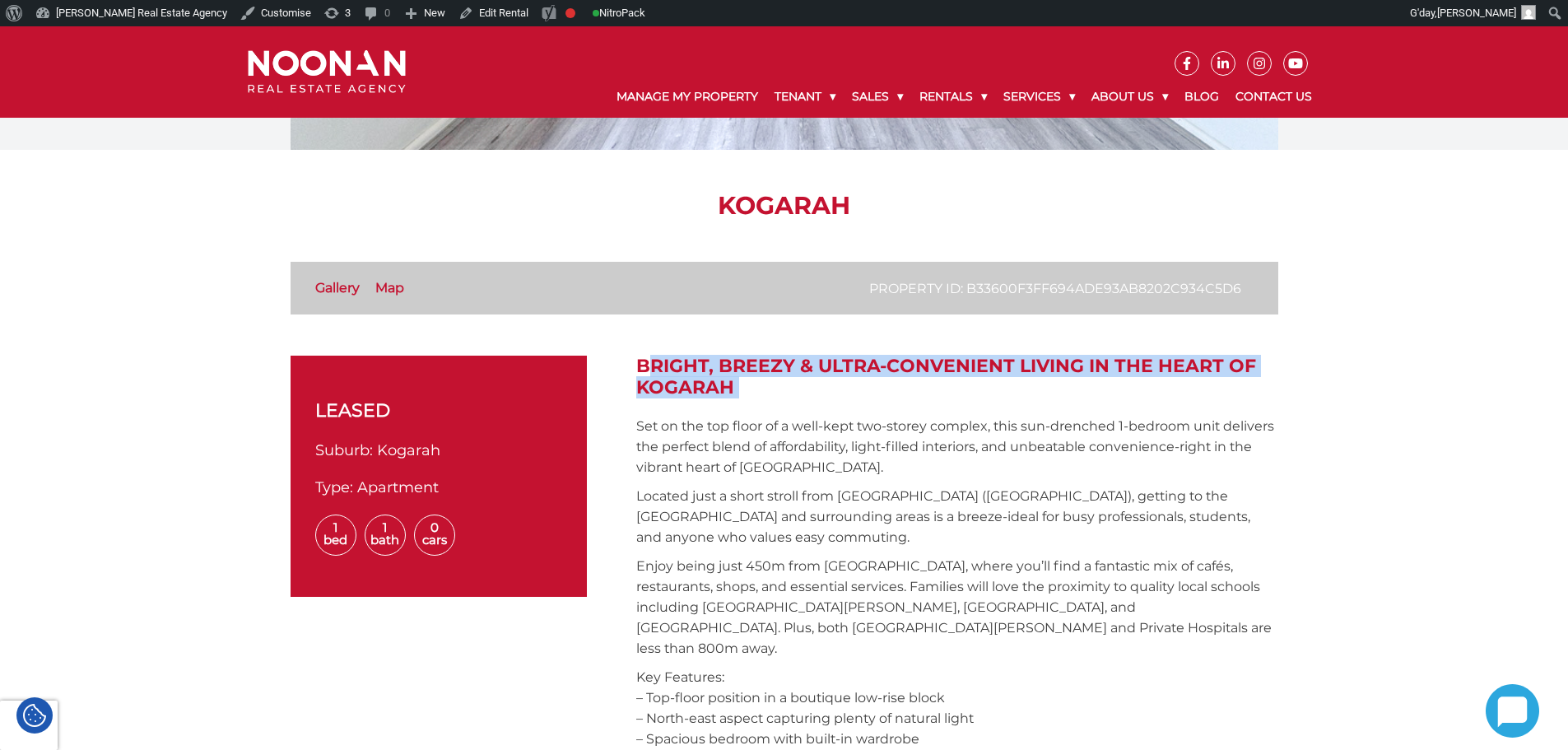
drag, startPoint x: 737, startPoint y: 384, endPoint x: 651, endPoint y: 355, distance: 90.8
click at [651, 356] on h2 "Bright, Breezy & Ultra-Convenient Living in the Heart of Kogarah" at bounding box center [958, 377] width 643 height 44
click at [667, 365] on h2 "Bright, Breezy & Ultra-Convenient Living in the Heart of Kogarah" at bounding box center [958, 377] width 643 height 44
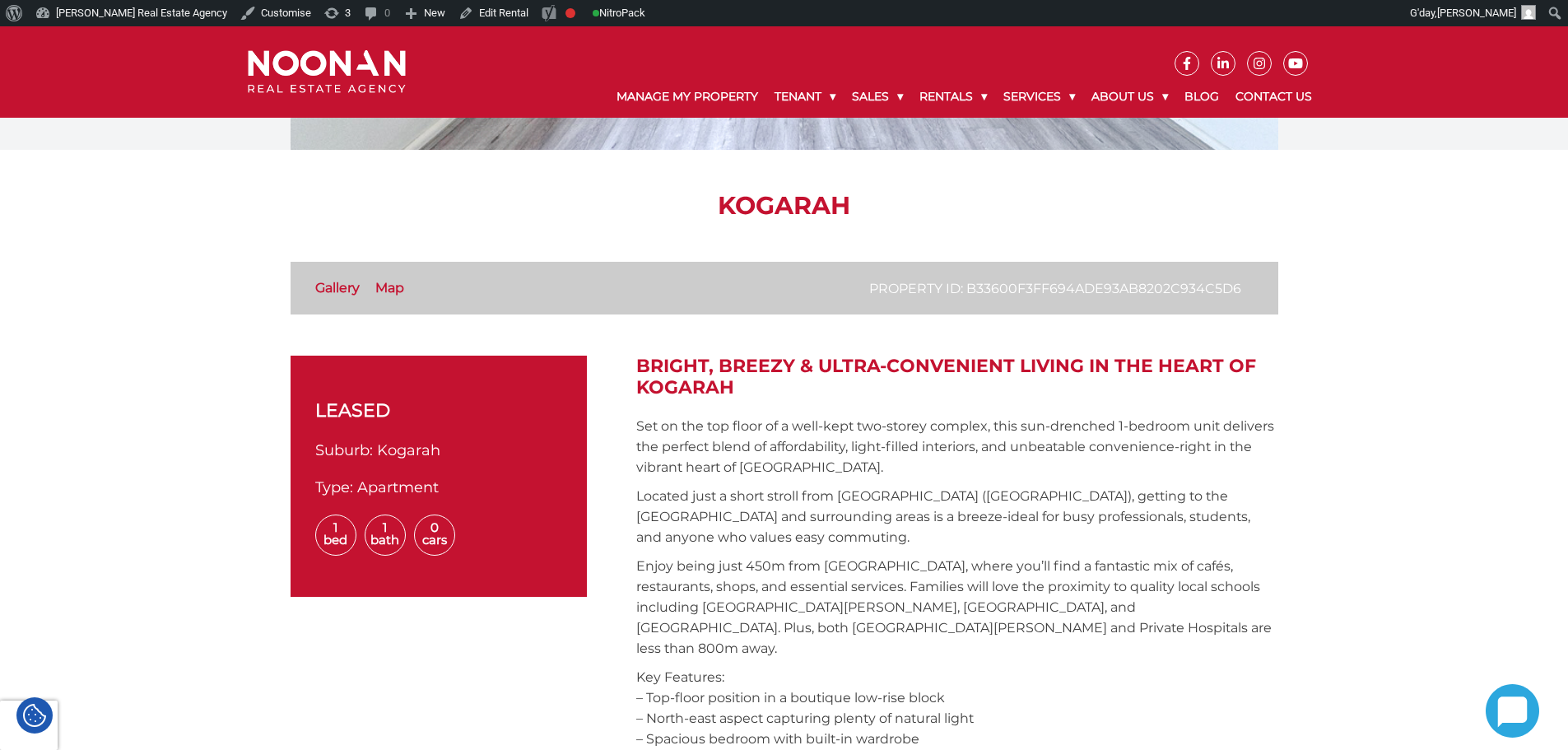
drag, startPoint x: 633, startPoint y: 359, endPoint x: 779, endPoint y: 392, distance: 149.7
click at [779, 392] on h2 "Bright, Breezy & Ultra-Convenient Living in the Heart of Kogarah" at bounding box center [958, 377] width 643 height 44
click at [768, 394] on h2 "Bright, Breezy & Ultra-Convenient Living in the Heart of Kogarah" at bounding box center [958, 377] width 643 height 44
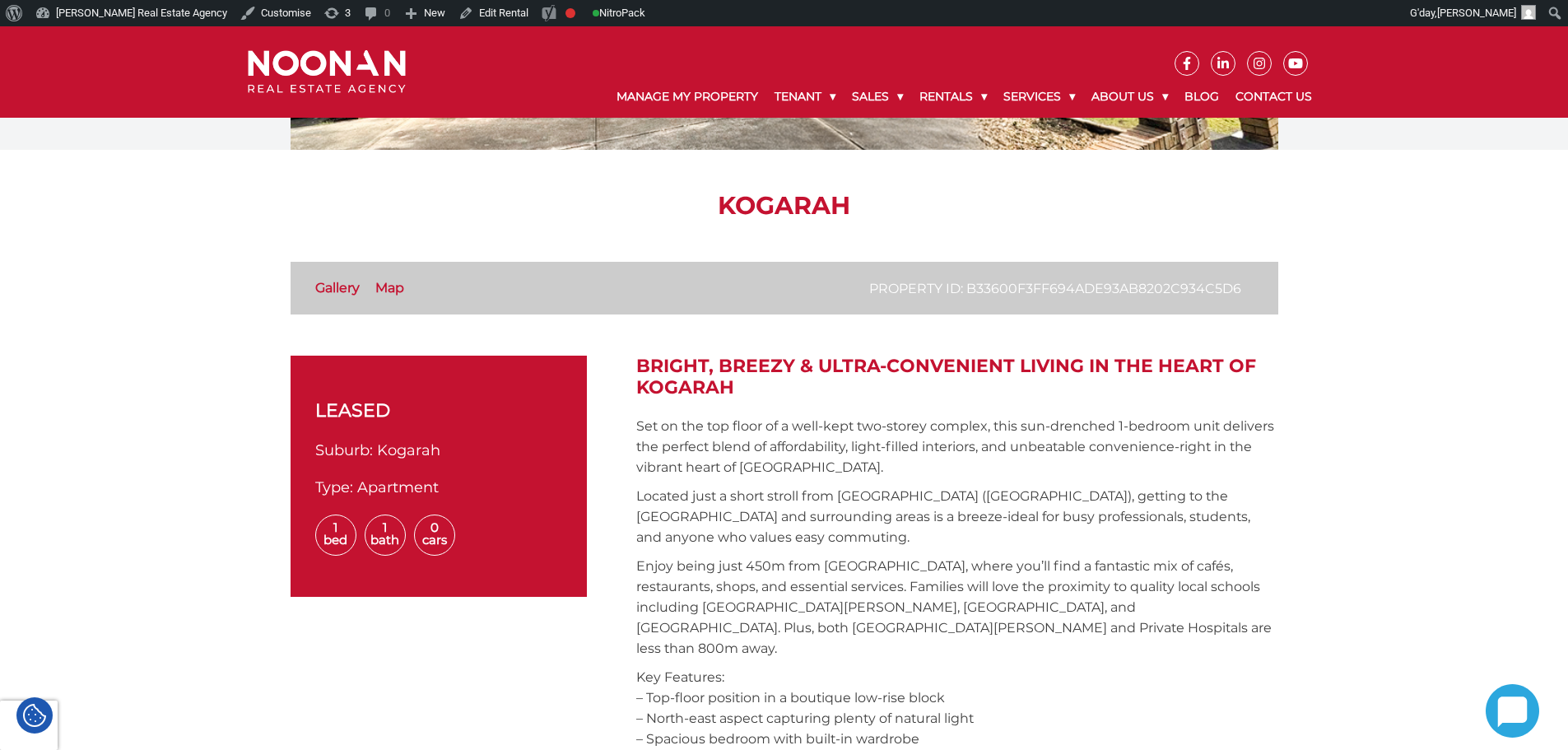
drag, startPoint x: 694, startPoint y: 367, endPoint x: 635, endPoint y: 367, distance: 59.0
click at [636, 367] on h2 "Bright, Breezy & Ultra-Convenient Living in the Heart of Kogarah" at bounding box center [958, 377] width 643 height 44
click at [675, 369] on h2 "Bright, Breezy & Ultra-Convenient Living in the Heart of Kogarah" at bounding box center [958, 377] width 643 height 44
drag, startPoint x: 745, startPoint y: 371, endPoint x: 749, endPoint y: 380, distance: 9.8
click at [746, 372] on h2 "Bright, Breezy & Ultra-Convenient Living in the Heart of Kogarah" at bounding box center [958, 377] width 643 height 44
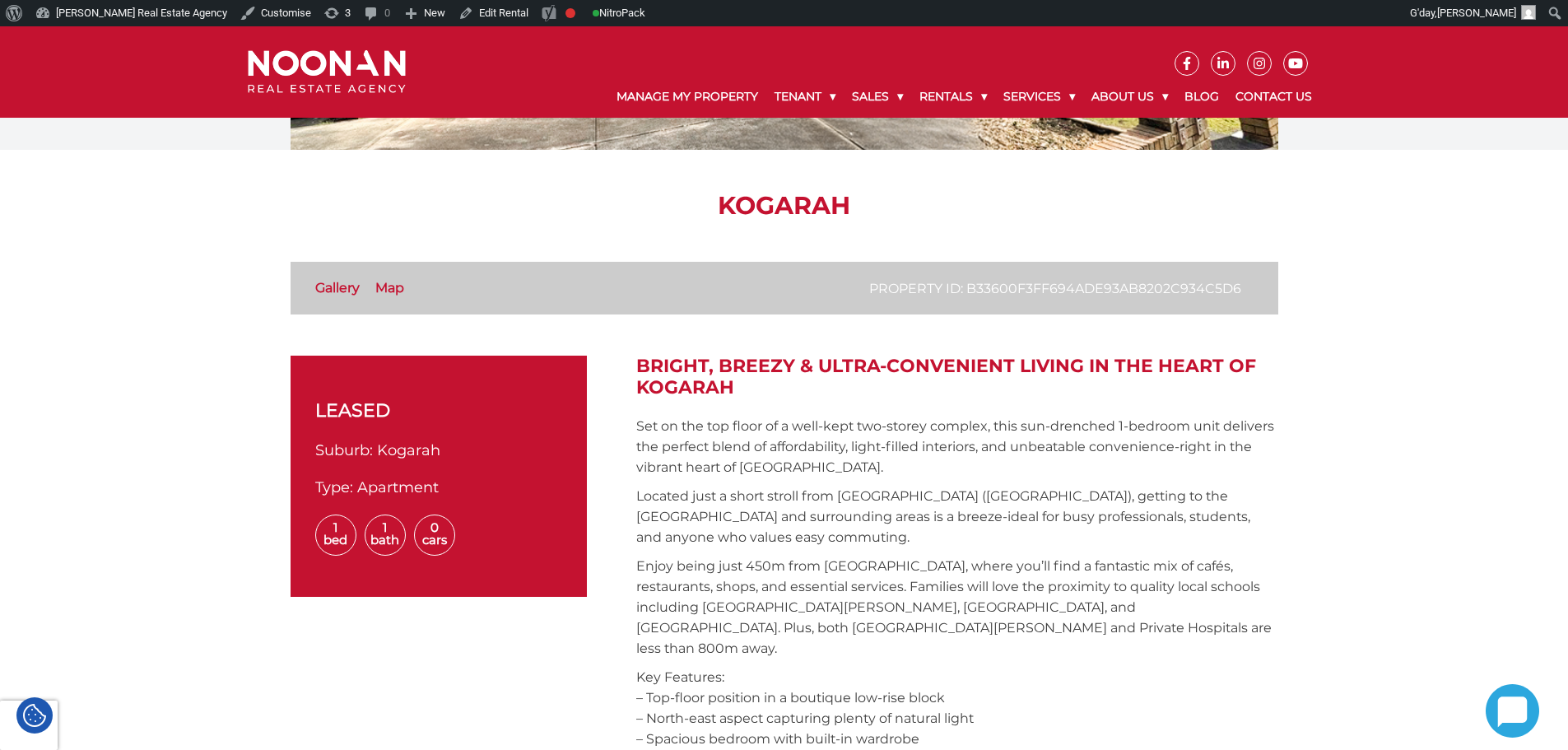
click at [748, 375] on h2 "Bright, Breezy & Ultra-Convenient Living in the Heart of Kogarah" at bounding box center [958, 377] width 643 height 44
drag, startPoint x: 752, startPoint y: 390, endPoint x: 639, endPoint y: 369, distance: 114.9
click at [639, 369] on h2 "Bright, Breezy & Ultra-Convenient Living in the Heart of Kogarah" at bounding box center [958, 377] width 643 height 44
click at [659, 371] on h2 "Bright, Breezy & Ultra-Convenient Living in the Heart of Kogarah" at bounding box center [958, 377] width 643 height 44
drag, startPoint x: 634, startPoint y: 367, endPoint x: 782, endPoint y: 399, distance: 151.4
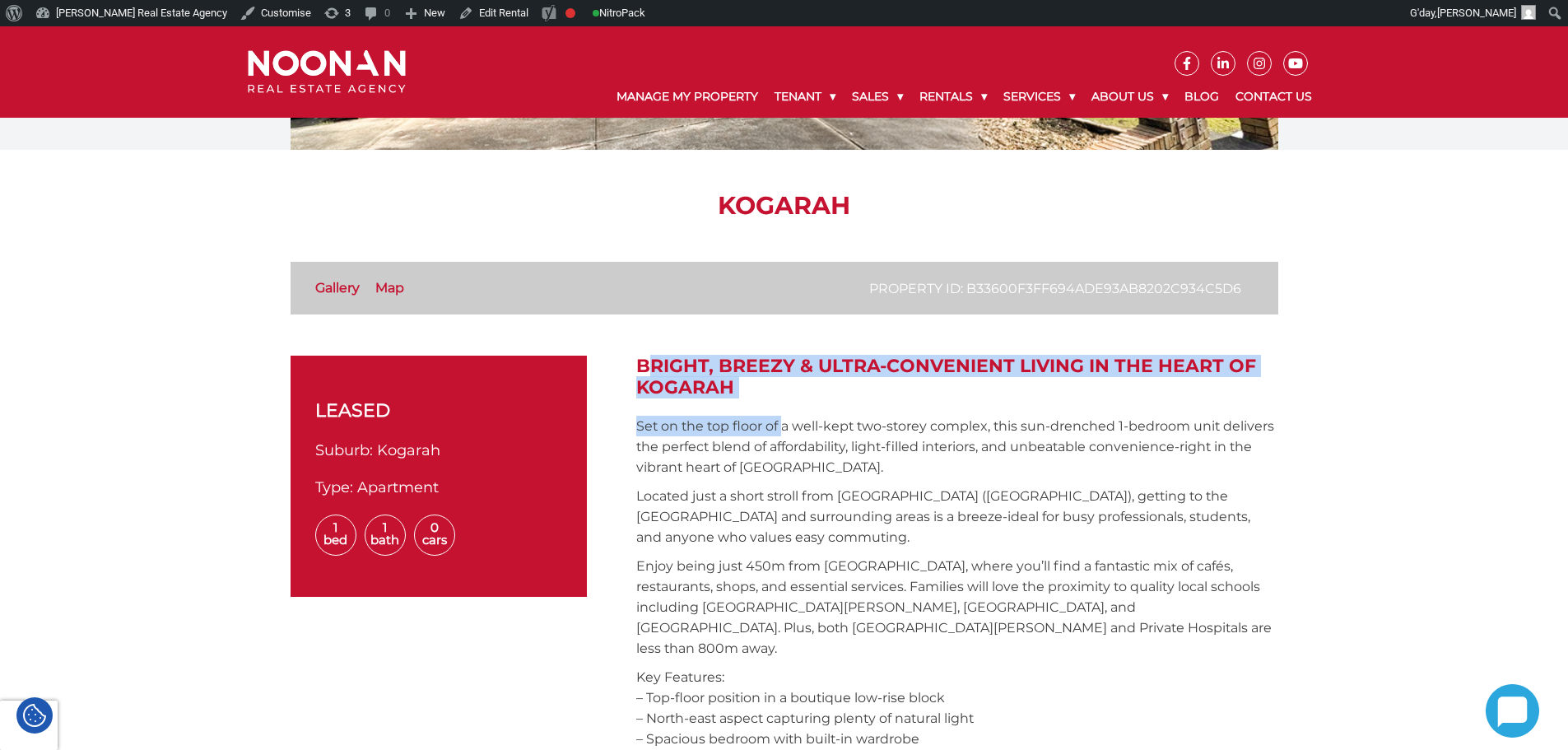
click at [751, 381] on h2 "Bright, Breezy & Ultra-Convenient Living in the Heart of Kogarah" at bounding box center [958, 377] width 643 height 44
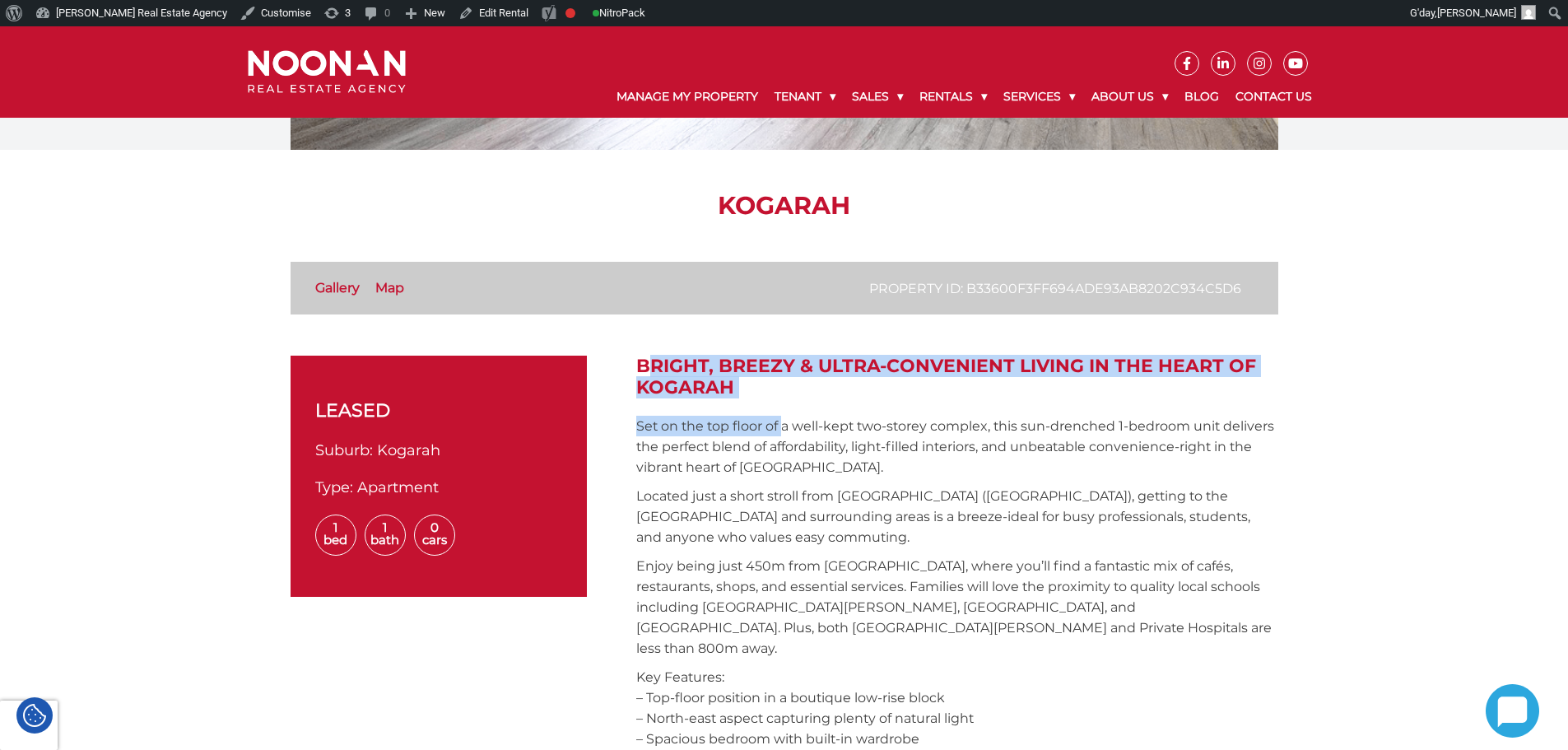
drag, startPoint x: 745, startPoint y: 382, endPoint x: 632, endPoint y: 367, distance: 114.0
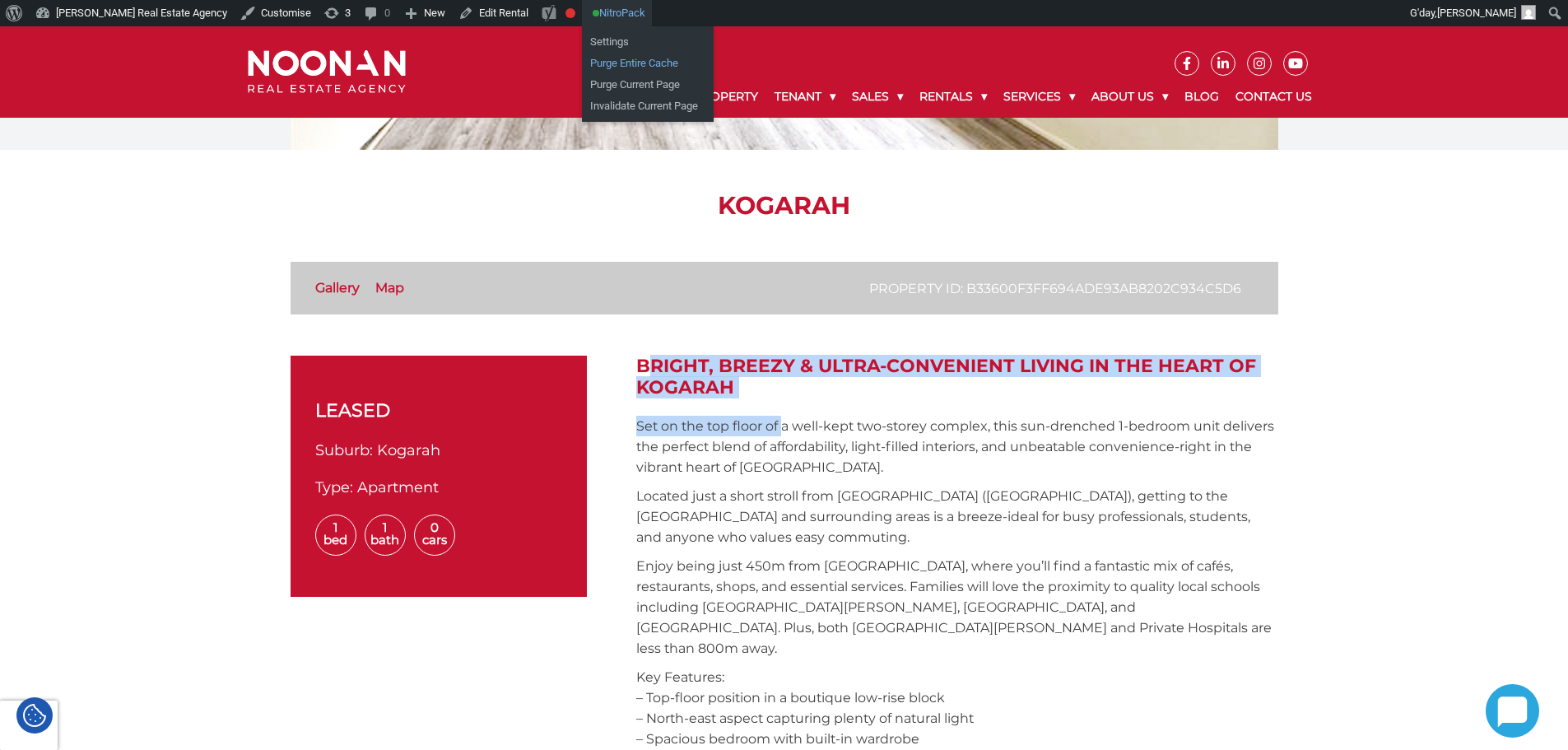
click at [583, 60] on link "Purge Entire Cache" at bounding box center [648, 63] width 132 height 21
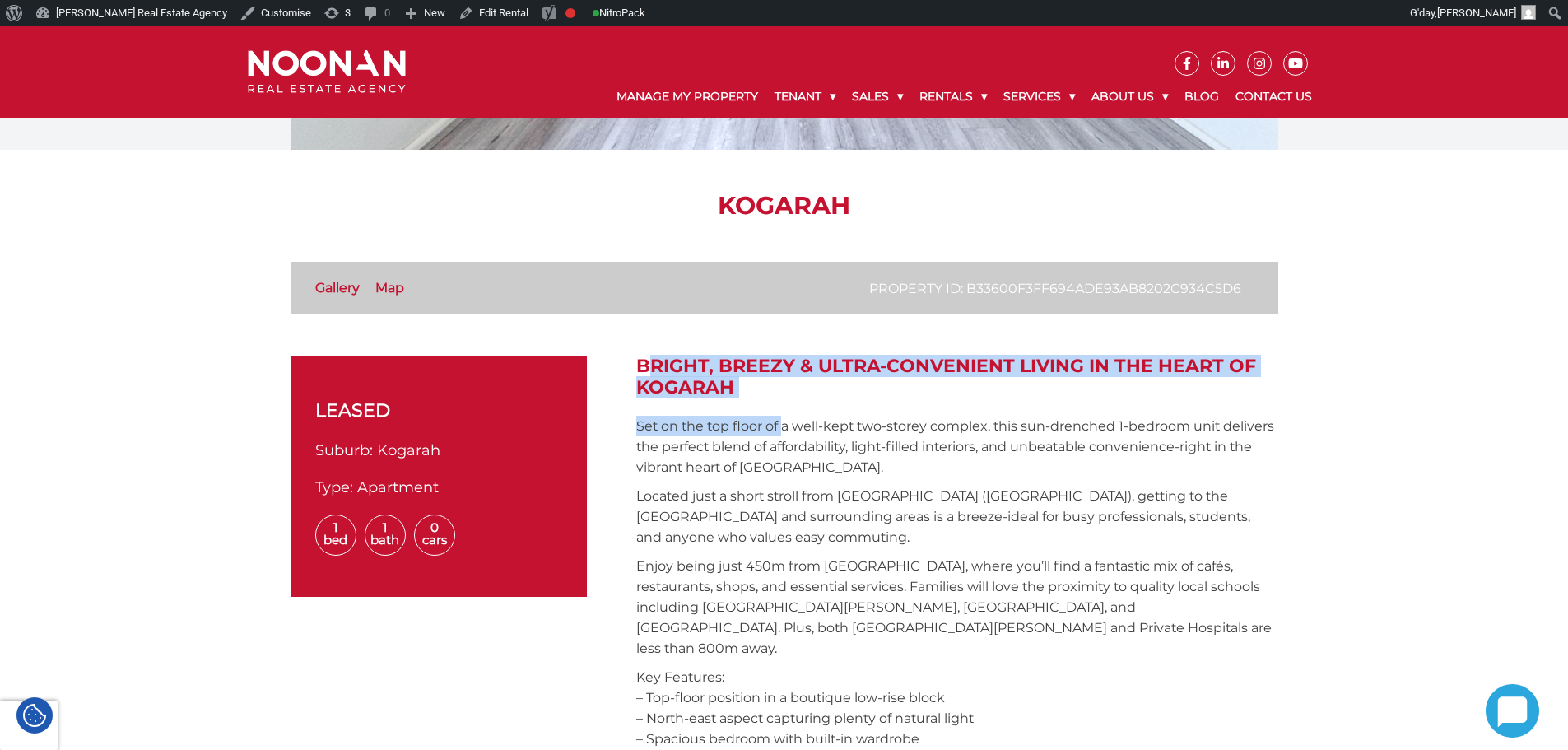
click at [873, 371] on h2 "Bright, Breezy & Ultra-Convenient Living in the Heart of Kogarah" at bounding box center [958, 377] width 643 height 44
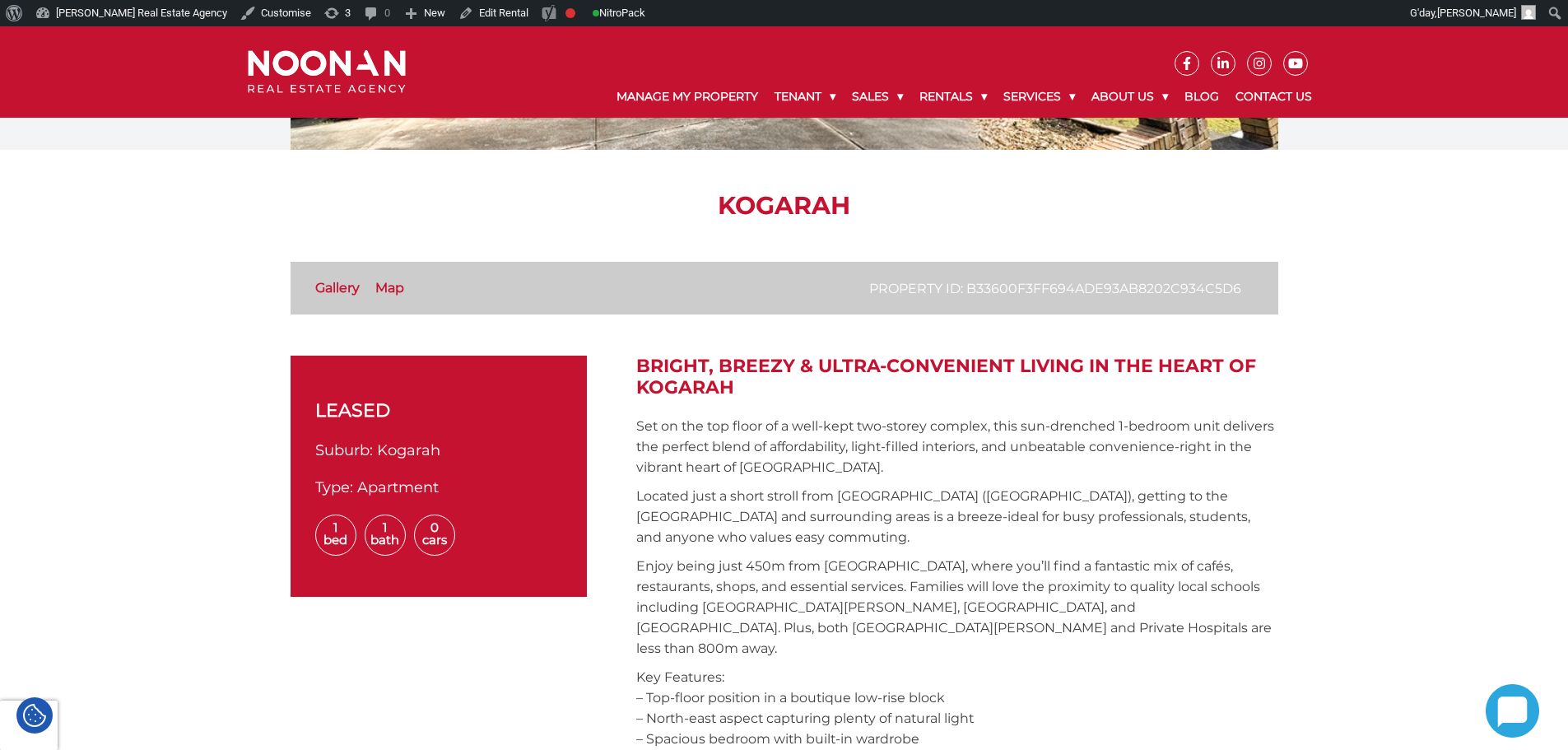
click at [686, 394] on h2 "Bright, Breezy & Ultra-Convenient Living in the Heart of Kogarah" at bounding box center [958, 377] width 643 height 44
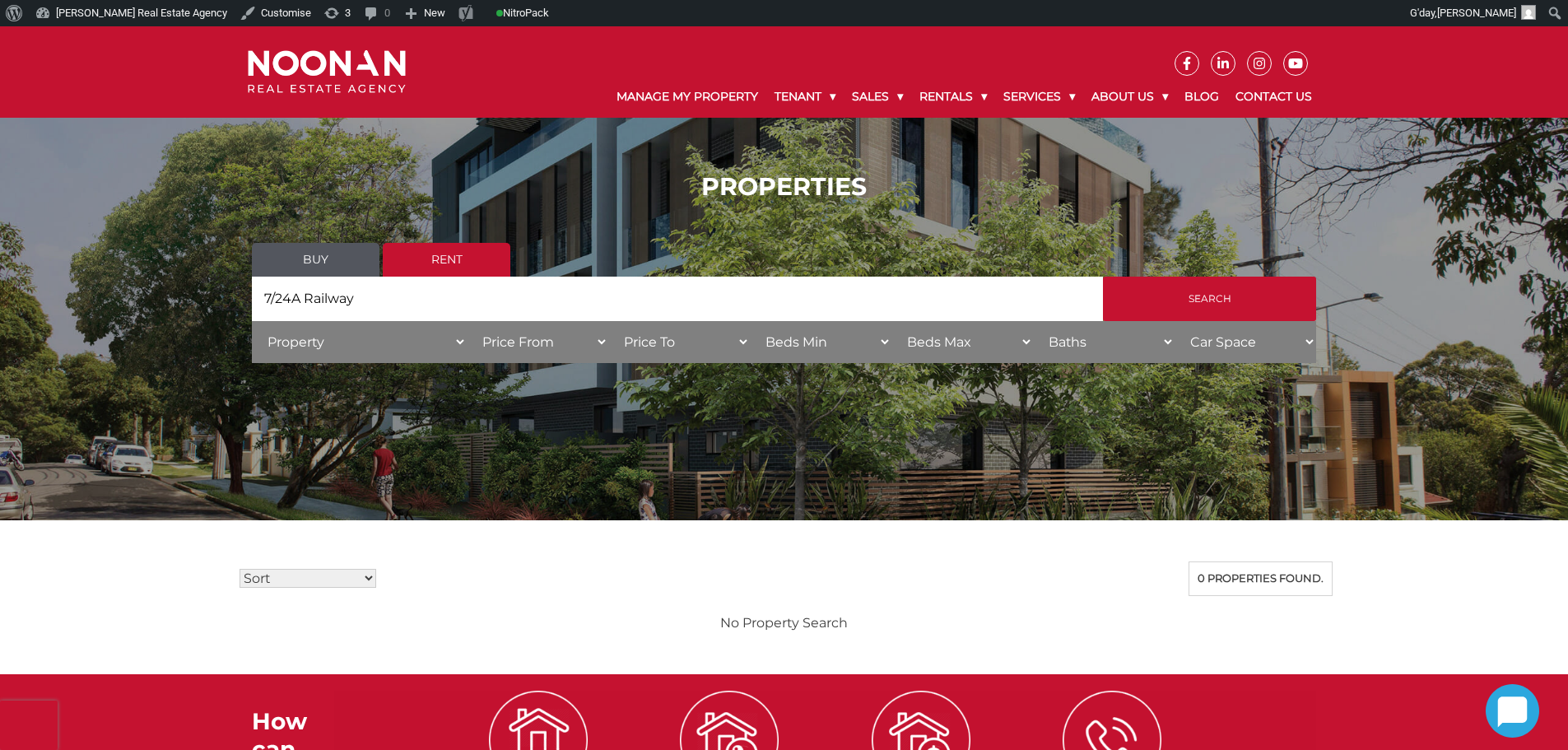
drag, startPoint x: 392, startPoint y: 293, endPoint x: 401, endPoint y: 261, distance: 33.2
click at [117, 281] on div "PROPERTIES Buy Rent Search Search by Address 7/24A Railway House Category Prope…" at bounding box center [784, 273] width 1568 height 252
click at [1246, 295] on input "Search" at bounding box center [1210, 299] width 214 height 44
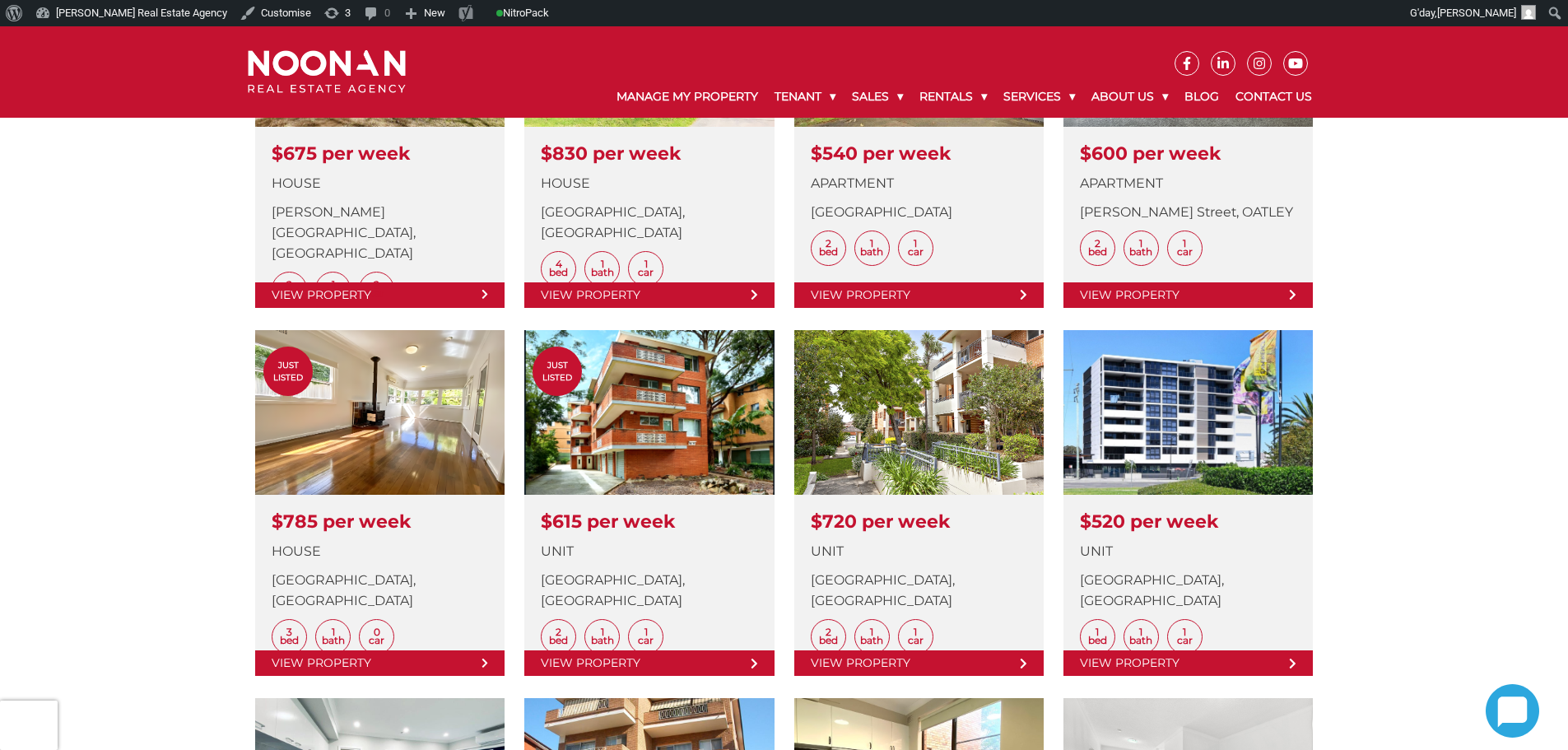
scroll to position [658, 0]
click at [1461, 395] on div "PROPERTIES Buy Rent Search Search by Address House Category Property House Unit…" at bounding box center [784, 639] width 1568 height 2541
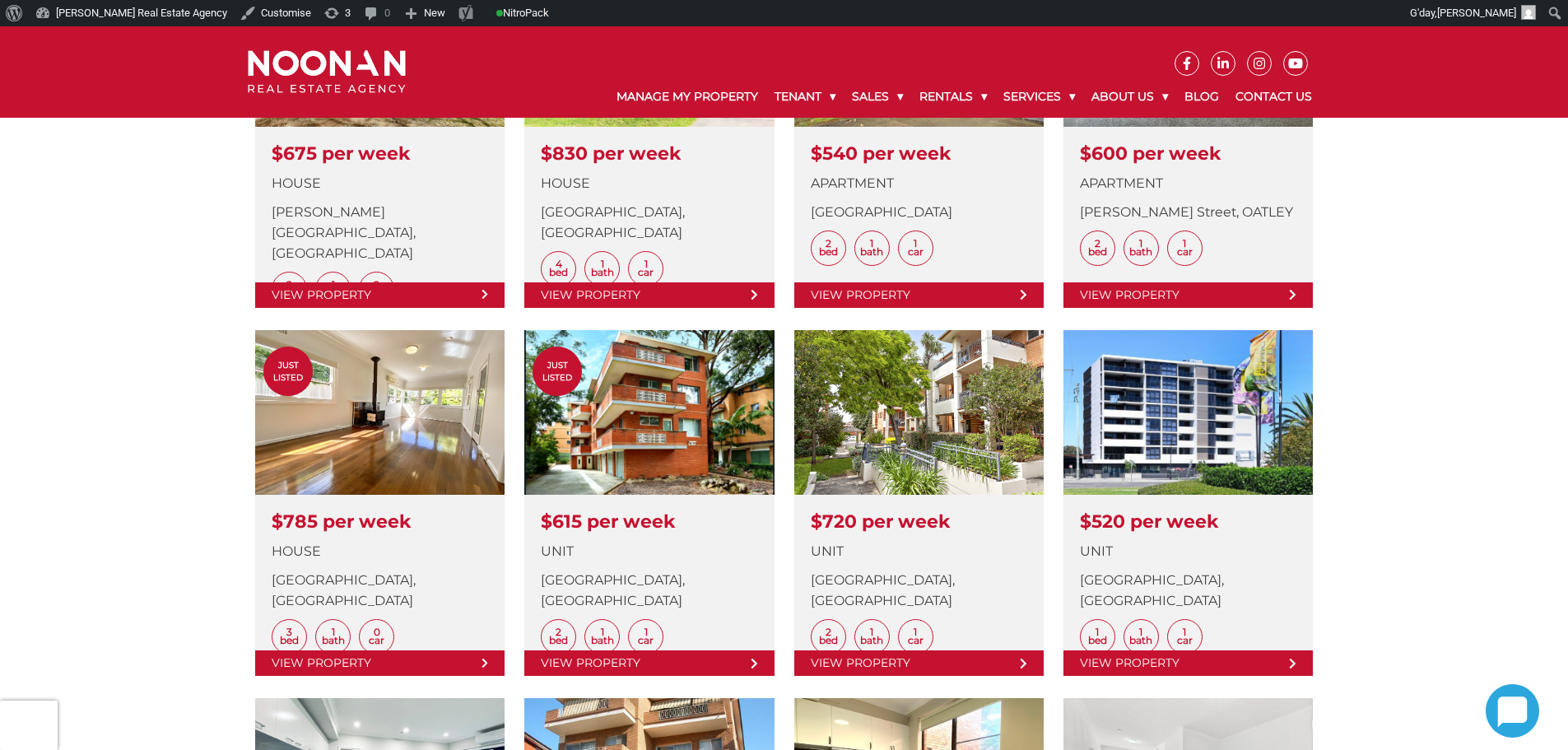
click at [1461, 395] on div "PROPERTIES Buy Rent Search Search by Address House Category Property House Unit…" at bounding box center [784, 639] width 1568 height 2541
drag, startPoint x: 1461, startPoint y: 395, endPoint x: 1481, endPoint y: 390, distance: 20.6
click at [1481, 390] on div "PROPERTIES Buy Rent Search Search by Address House Category Property House Unit…" at bounding box center [784, 639] width 1568 height 2541
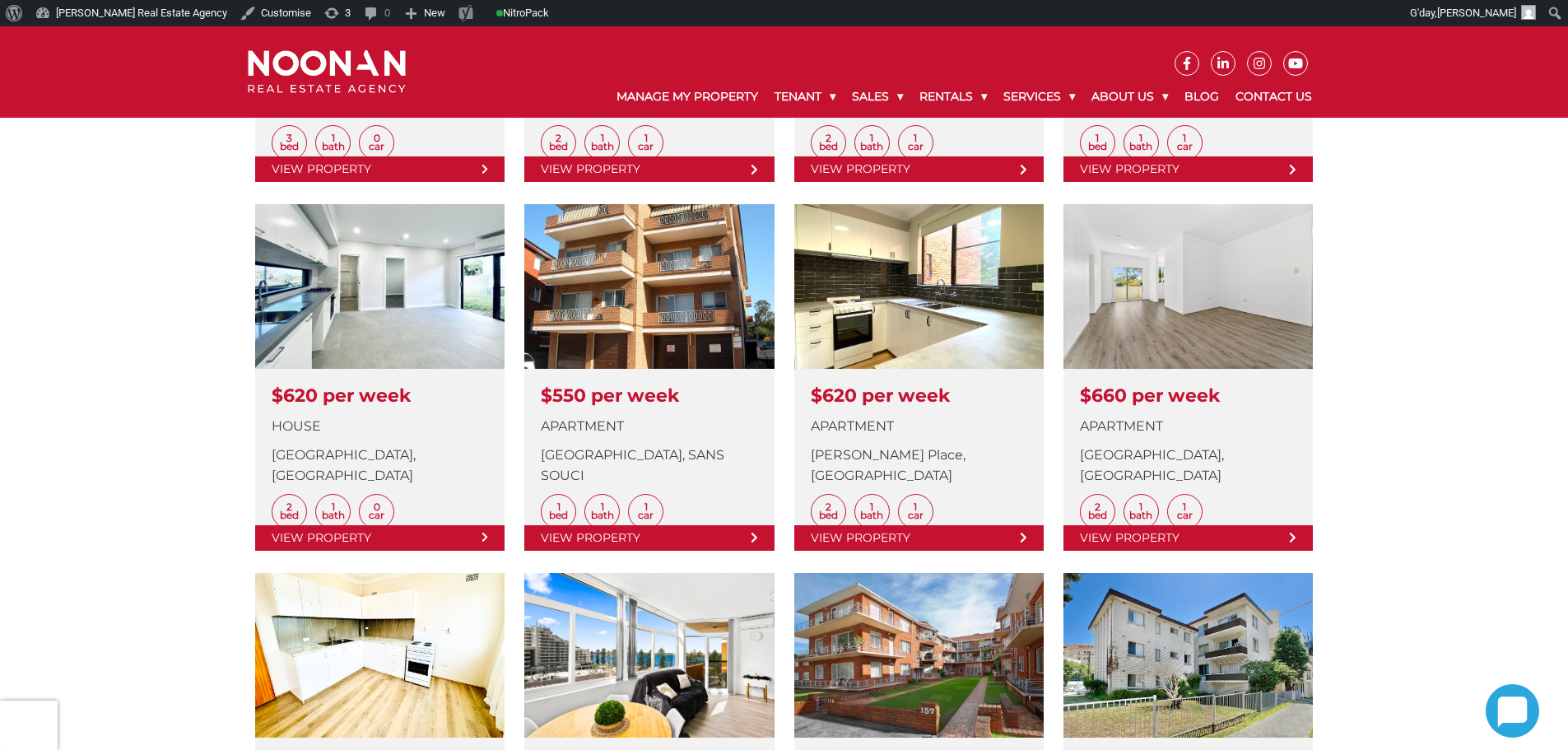
click at [1442, 349] on div "PROPERTIES Buy Rent Search Search by Address House Category Property House Unit…" at bounding box center [784, 145] width 1568 height 2541
click at [1451, 324] on div "PROPERTIES Buy Rent Search Search by Address House Category Property House Unit…" at bounding box center [784, 145] width 1568 height 2541
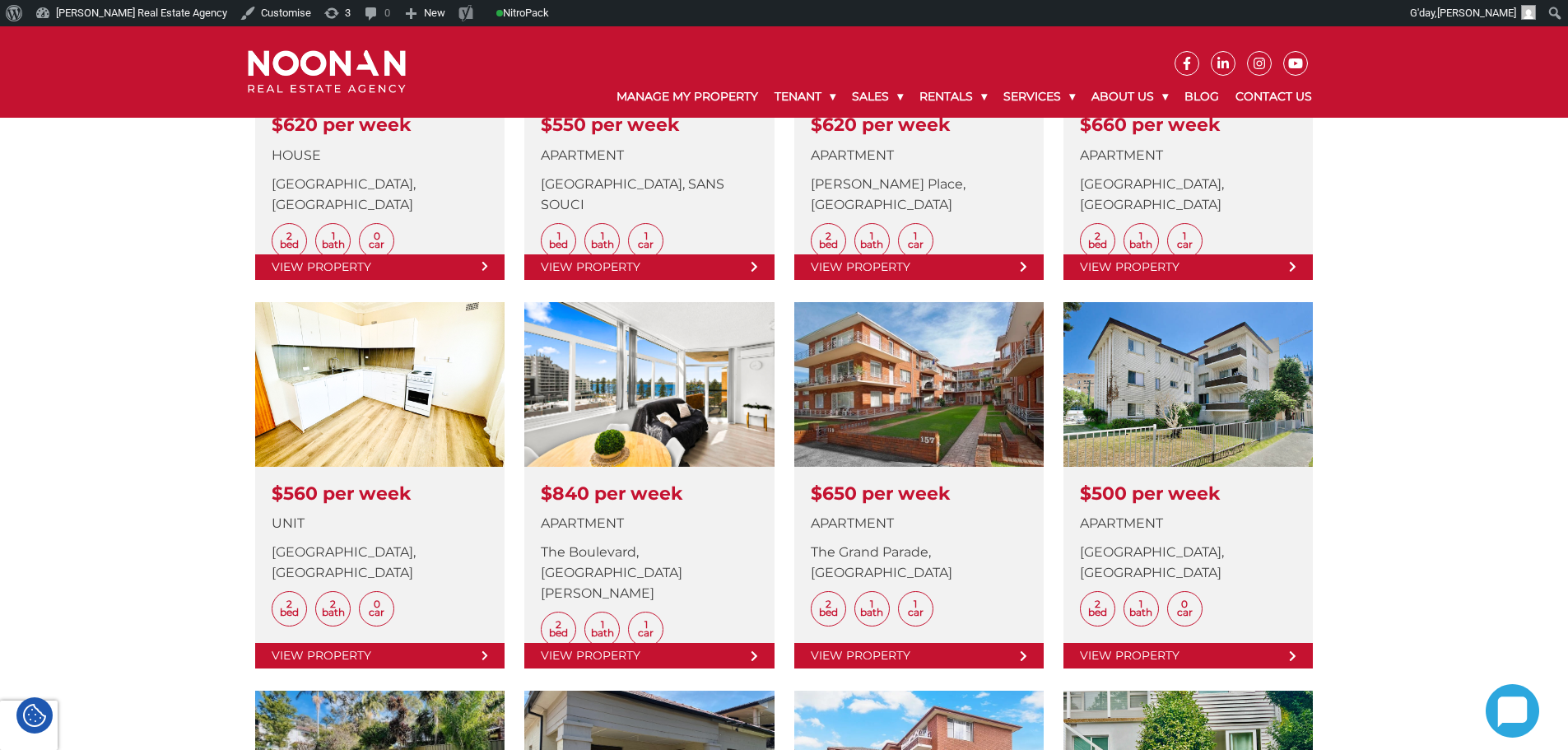
scroll to position [1421, 0]
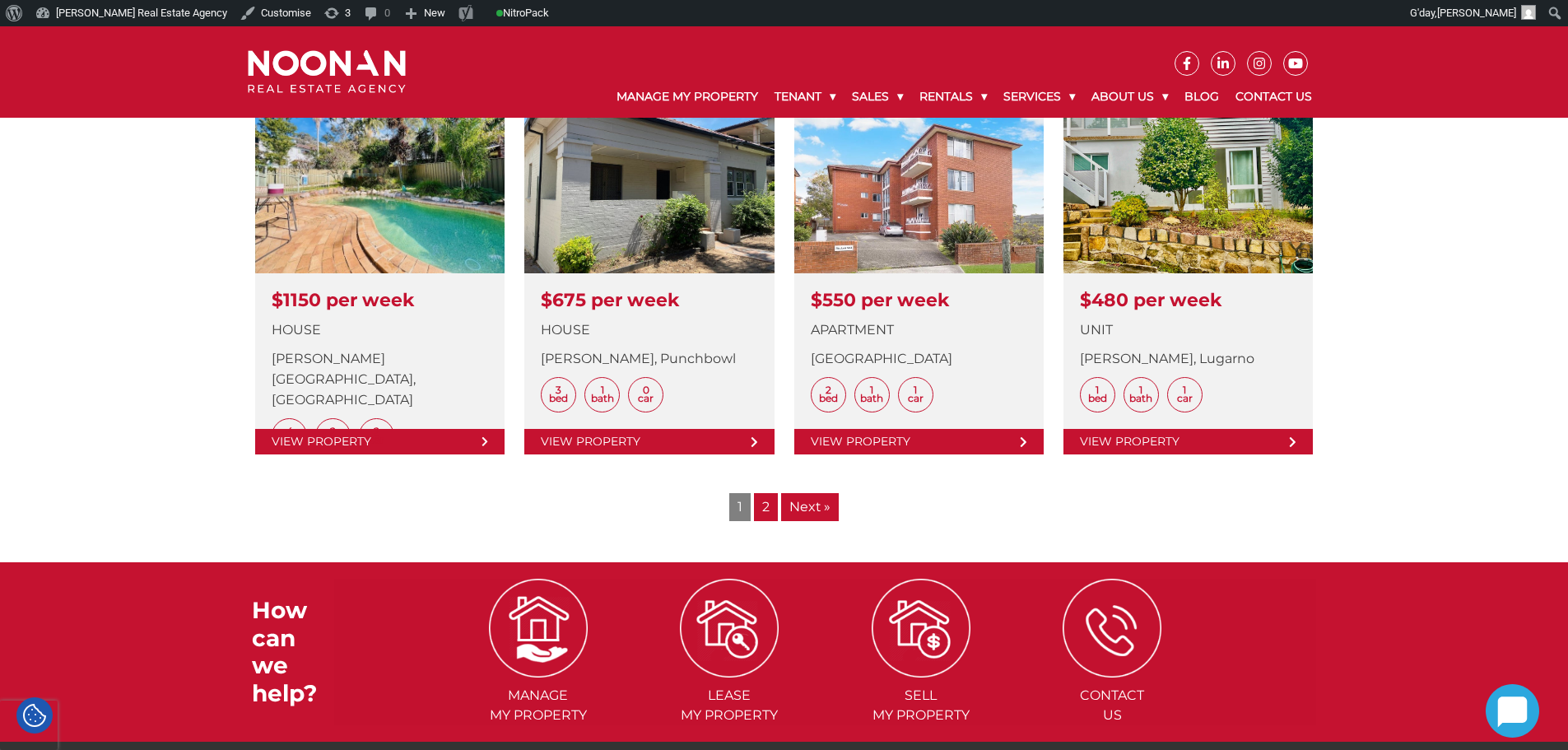
scroll to position [2244, 0]
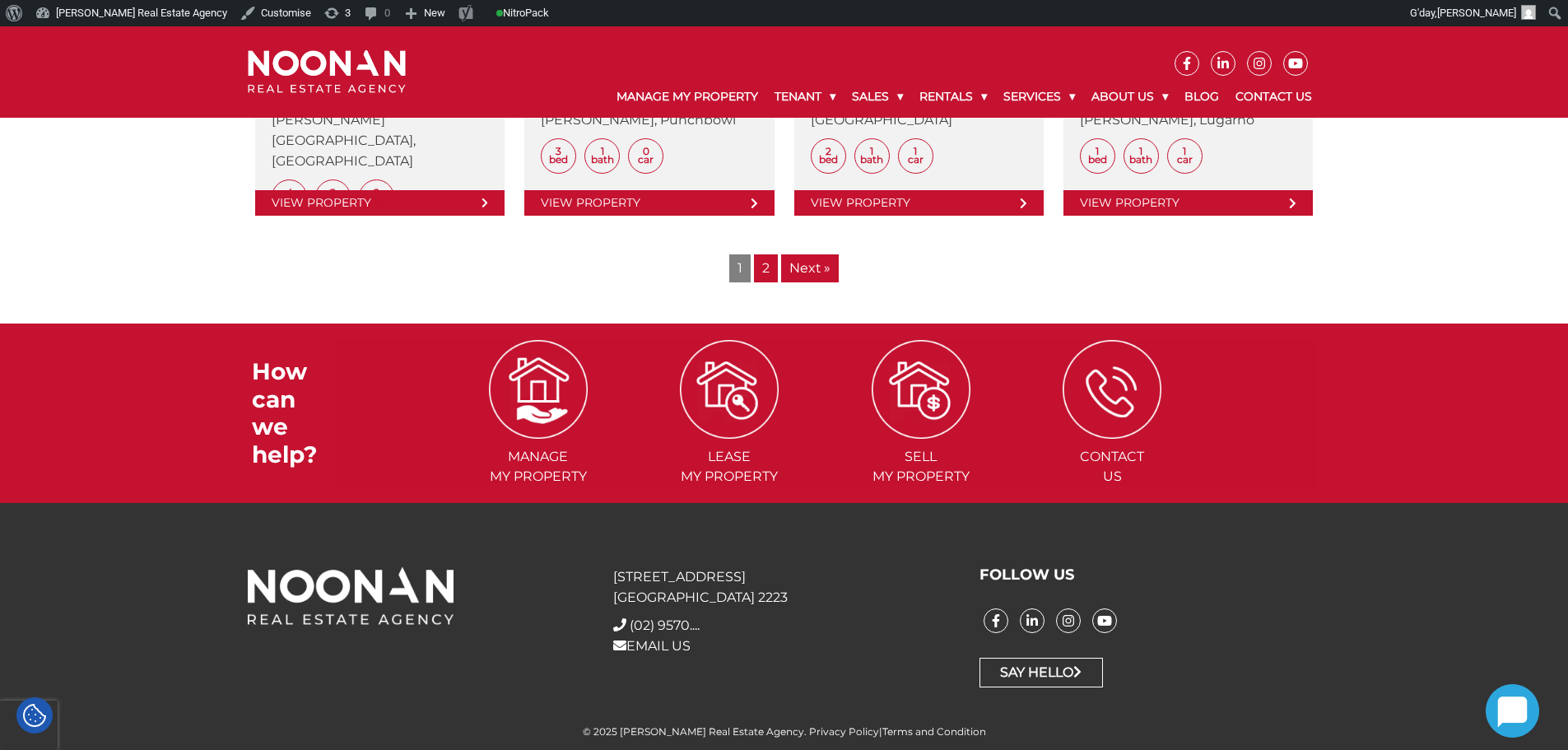
click at [769, 264] on link "2" at bounding box center [765, 268] width 24 height 28
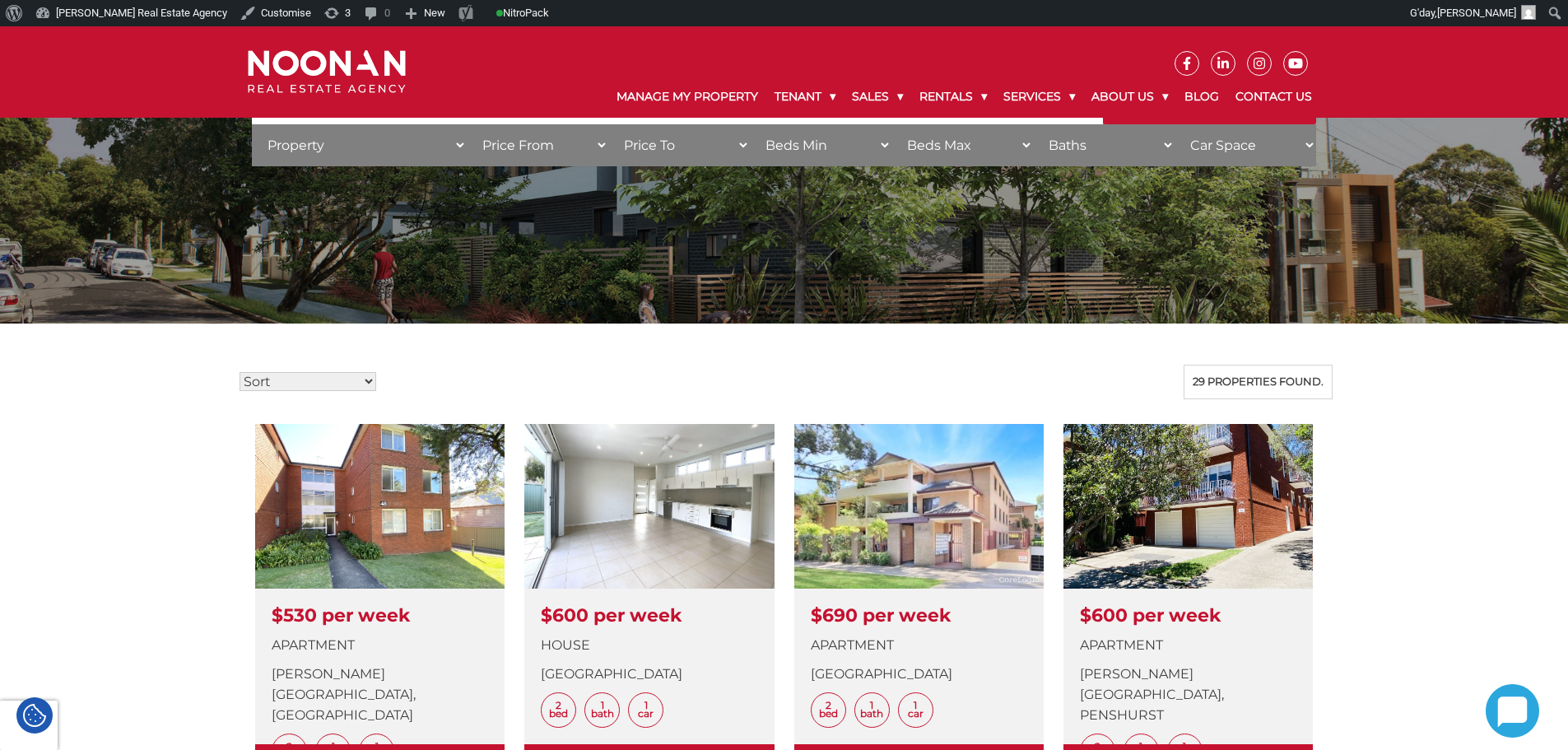
scroll to position [165, 0]
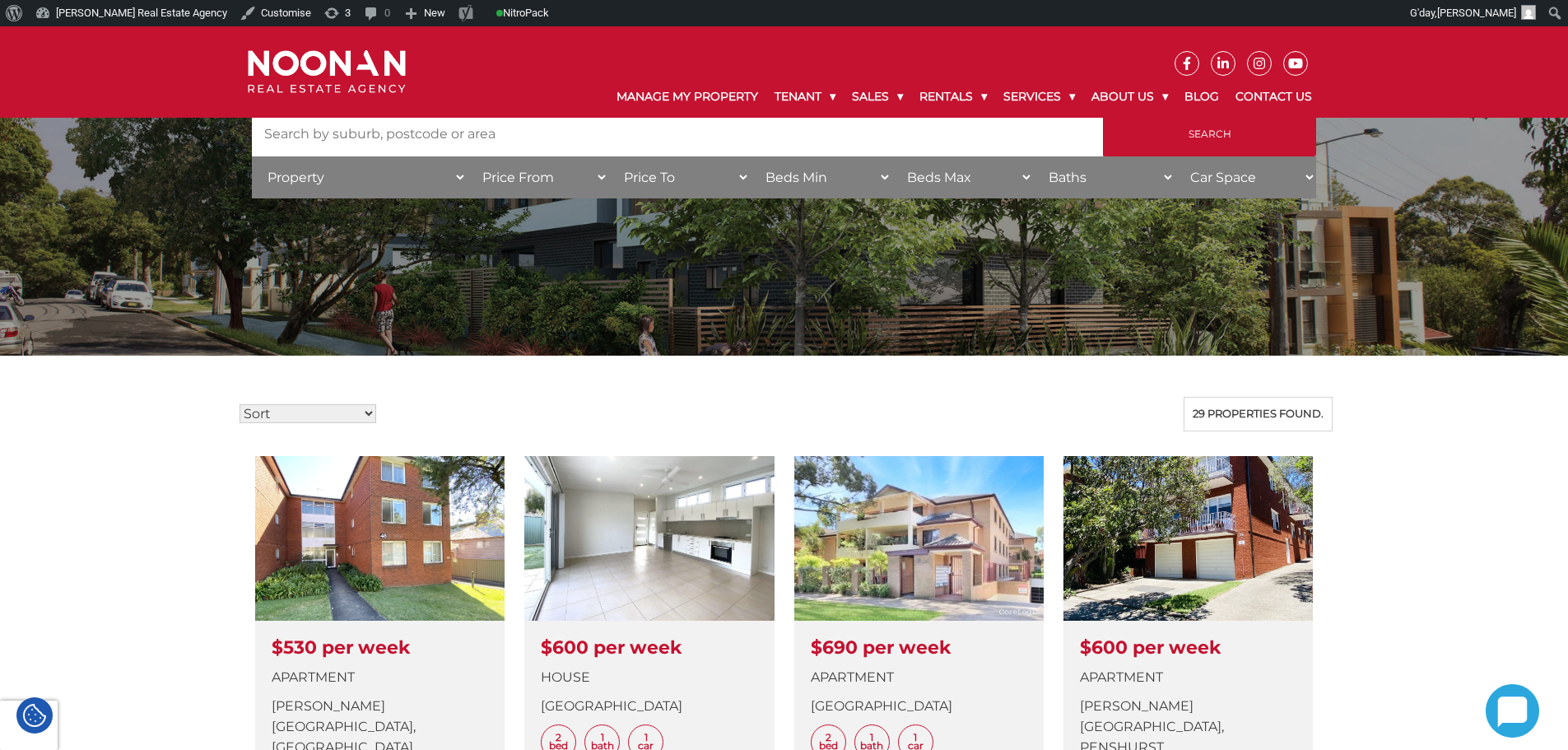
click at [331, 71] on img at bounding box center [327, 71] width 158 height 44
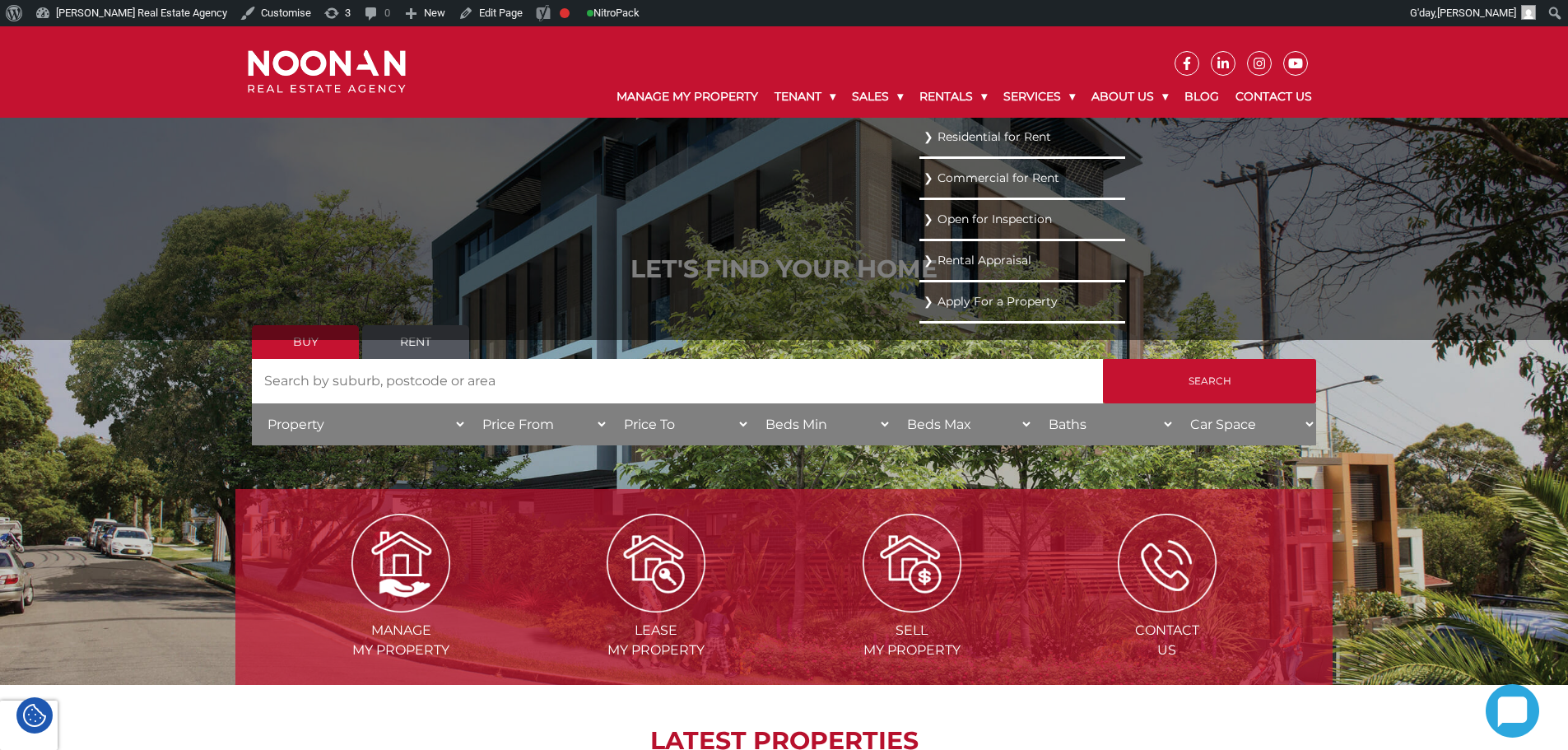
click at [955, 141] on link "Residential for Rent" at bounding box center [1022, 137] width 198 height 22
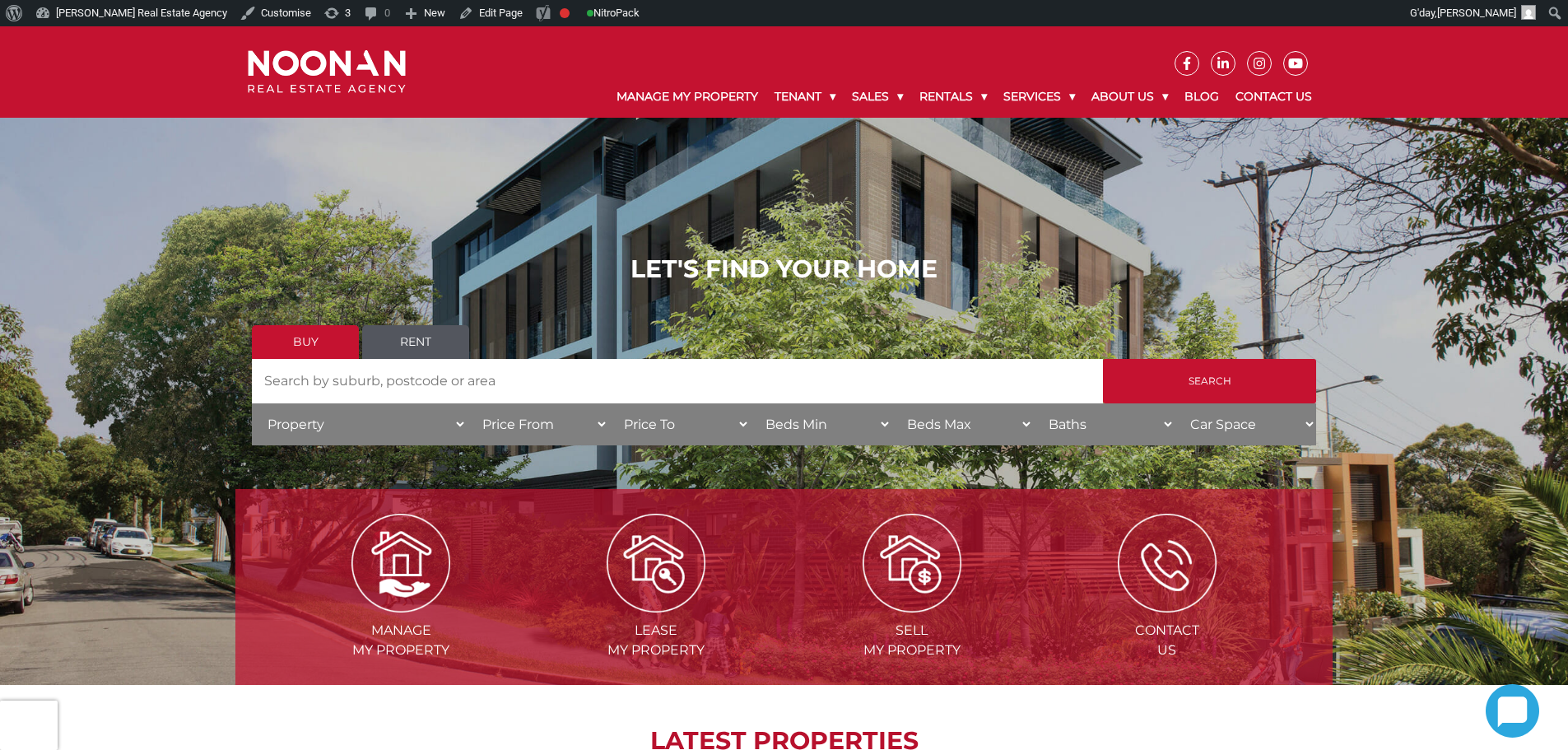
click at [958, 137] on link "Residential for Rent" at bounding box center [1022, 137] width 198 height 22
